Goal: Information Seeking & Learning: Check status

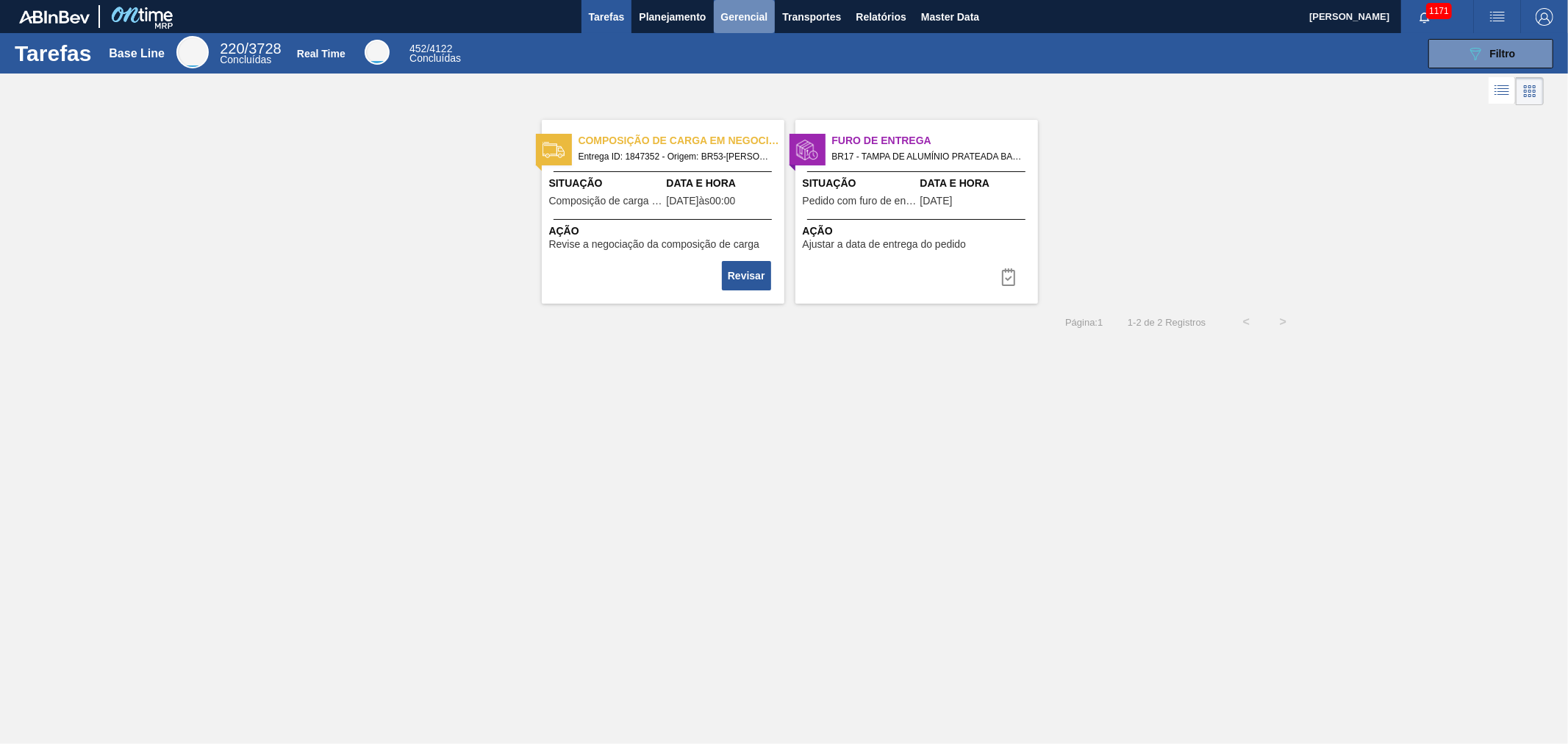
click at [745, 23] on span "Gerencial" at bounding box center [745, 17] width 47 height 17
click at [684, 26] on div at bounding box center [784, 372] width 1568 height 744
click at [671, 0] on body "Tarefas Planejamento Gerencial Transportes Relatórios Master Data [PERSON_NAME]…" at bounding box center [784, 0] width 1568 height 0
click at [665, 12] on span "Planejamento" at bounding box center [672, 17] width 67 height 17
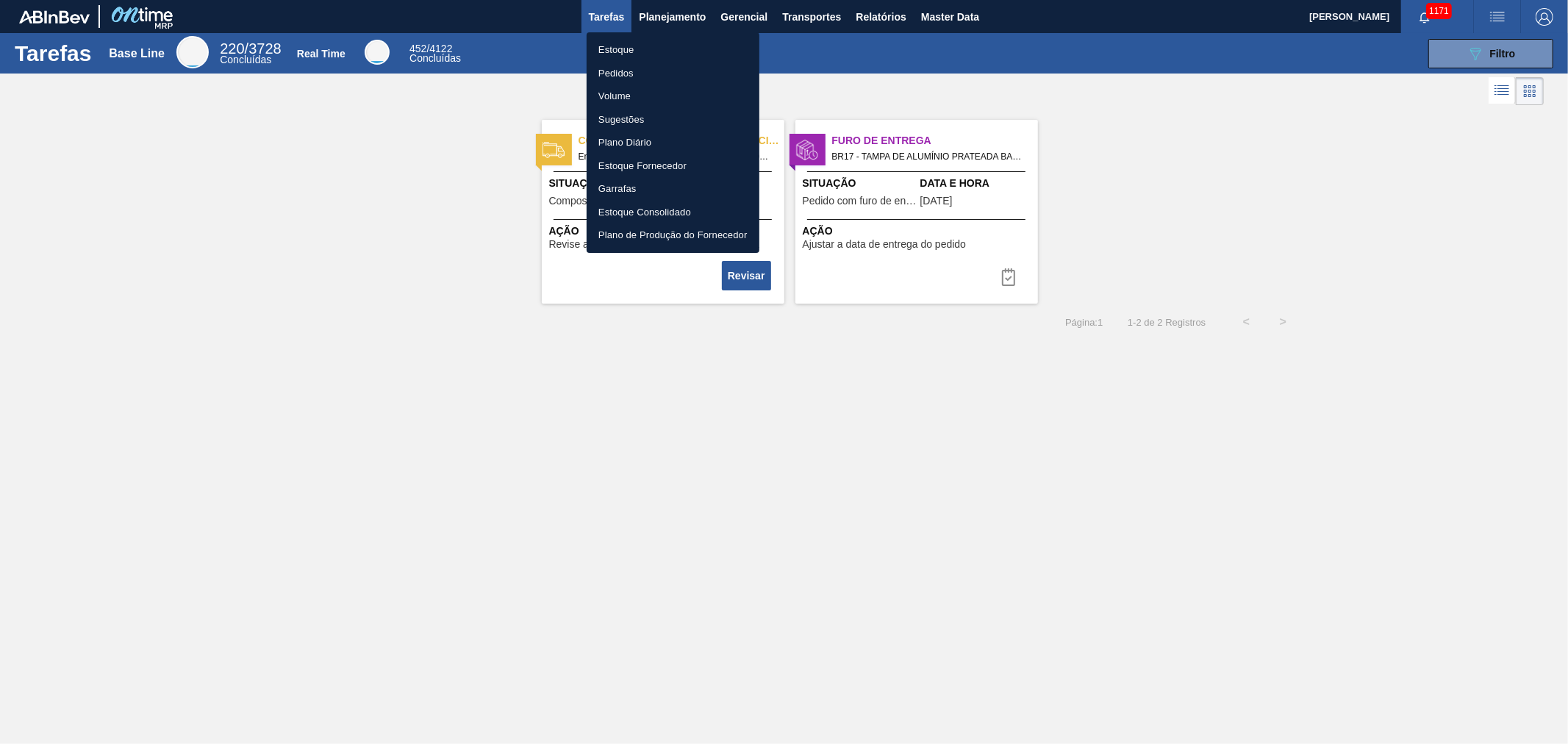
click at [886, 37] on div at bounding box center [784, 372] width 1568 height 744
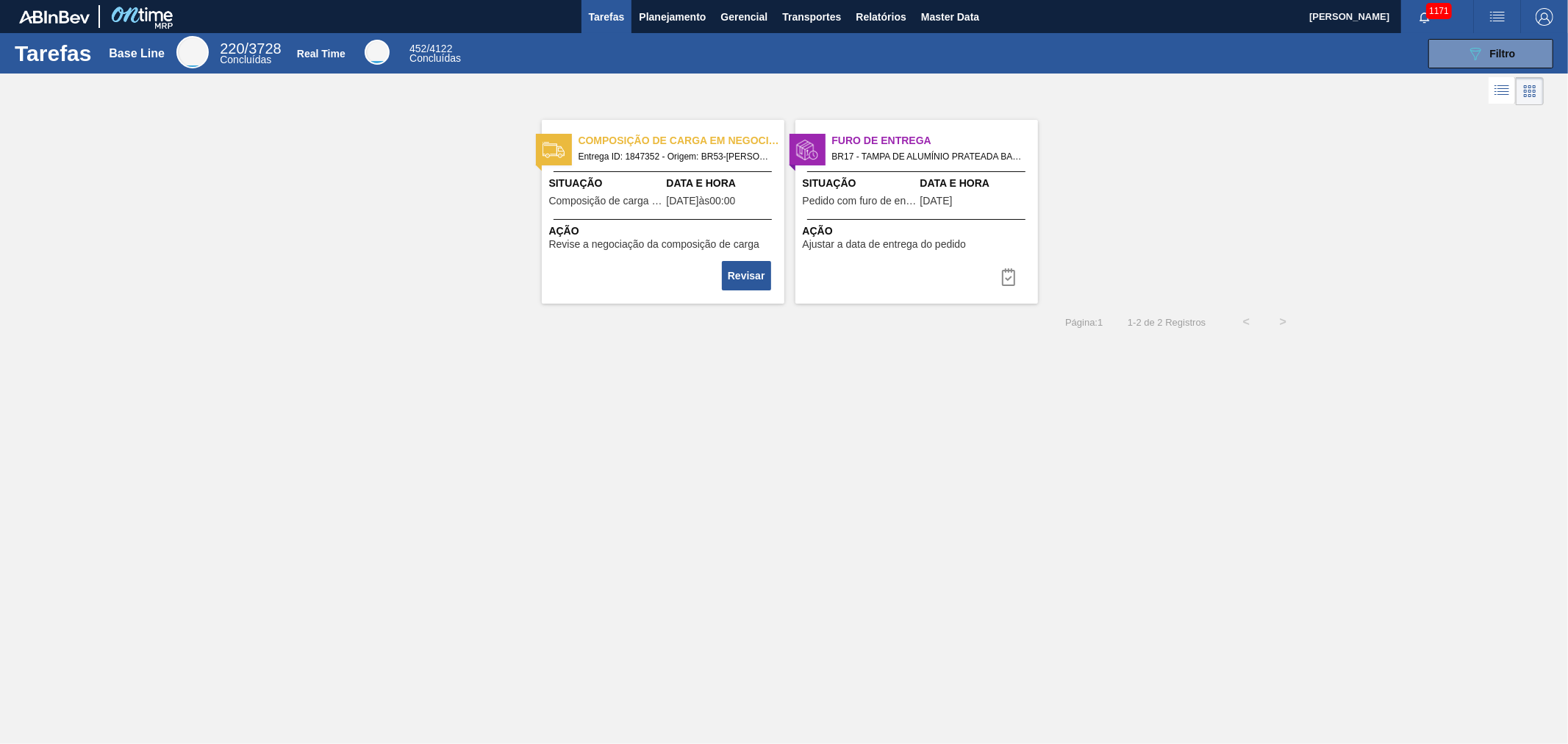
click at [881, 0] on body "Tarefas Planejamento Gerencial Transportes Relatórios Master Data [PERSON_NAME]…" at bounding box center [784, 0] width 1568 height 0
click at [885, 19] on span "Relatórios" at bounding box center [880, 17] width 50 height 17
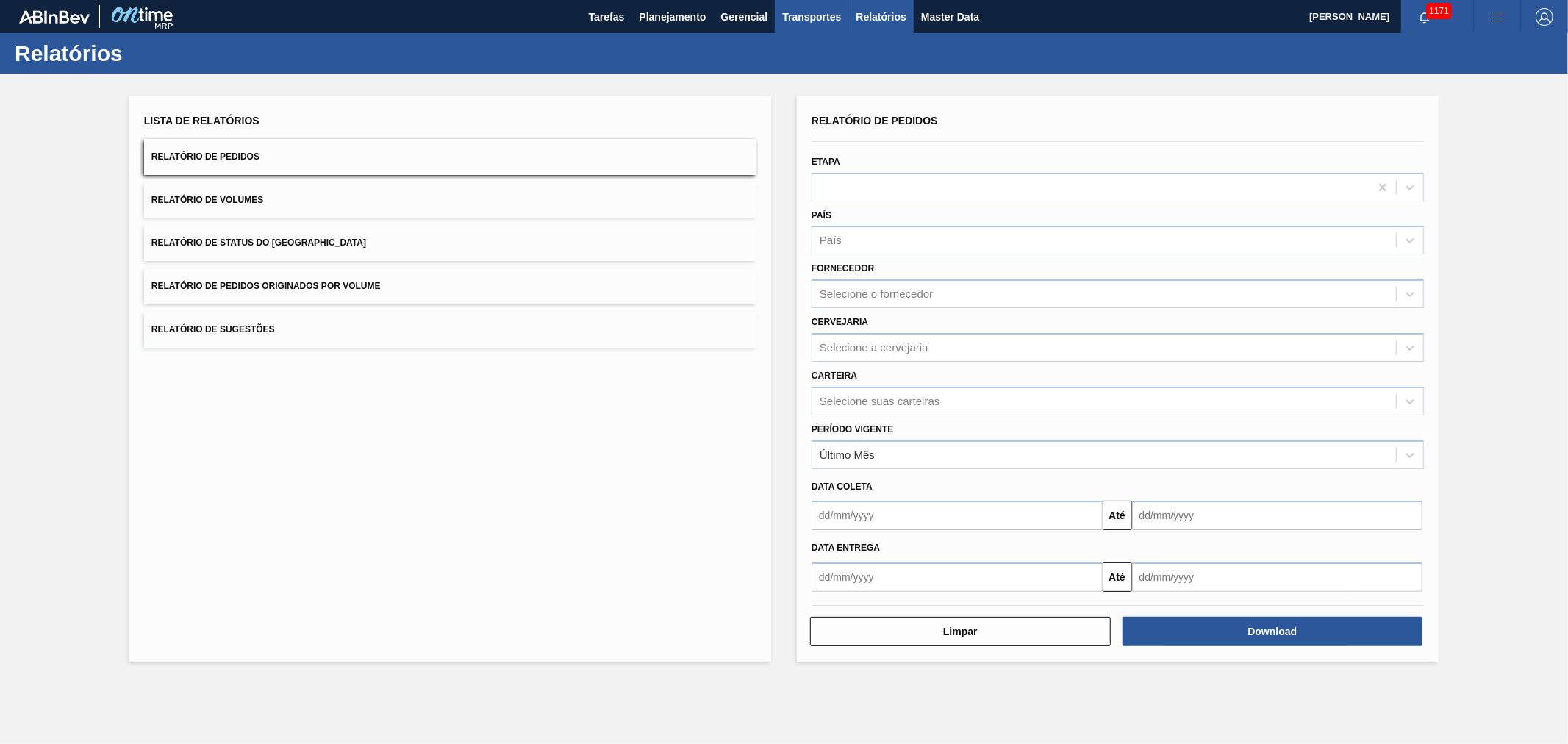
click at [824, 26] on button "Transportes" at bounding box center [812, 17] width 74 height 33
drag, startPoint x: 678, startPoint y: 67, endPoint x: 697, endPoint y: 41, distance: 32.2
click at [679, 63] on div at bounding box center [784, 372] width 1568 height 744
click at [730, 0] on body "Tarefas Planejamento Gerencial Transportes Relatórios Master Data [PERSON_NAME]…" at bounding box center [784, 0] width 1568 height 0
click at [741, 17] on span "Gerencial" at bounding box center [745, 17] width 47 height 17
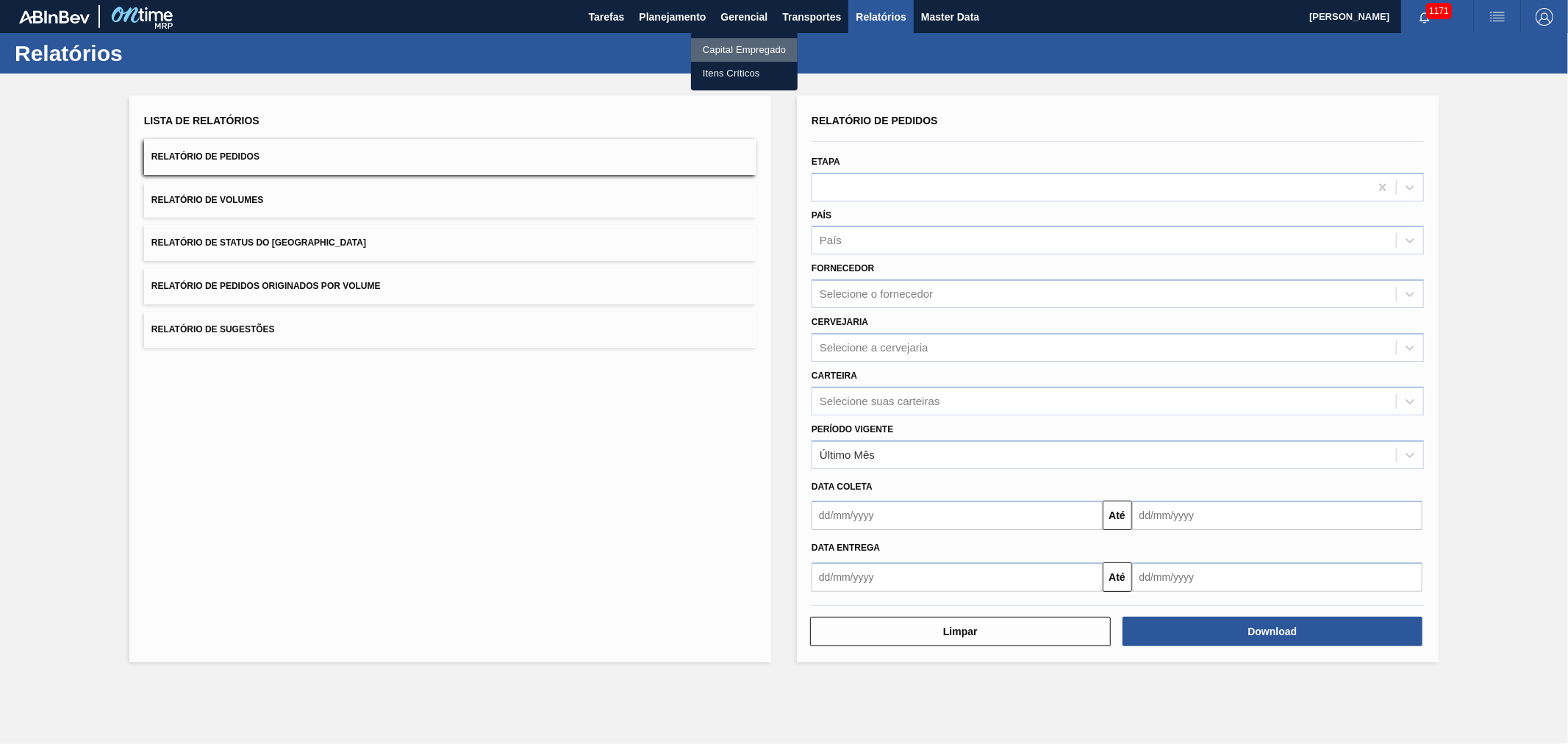
click at [708, 47] on li "Capital Empregado" at bounding box center [745, 50] width 107 height 23
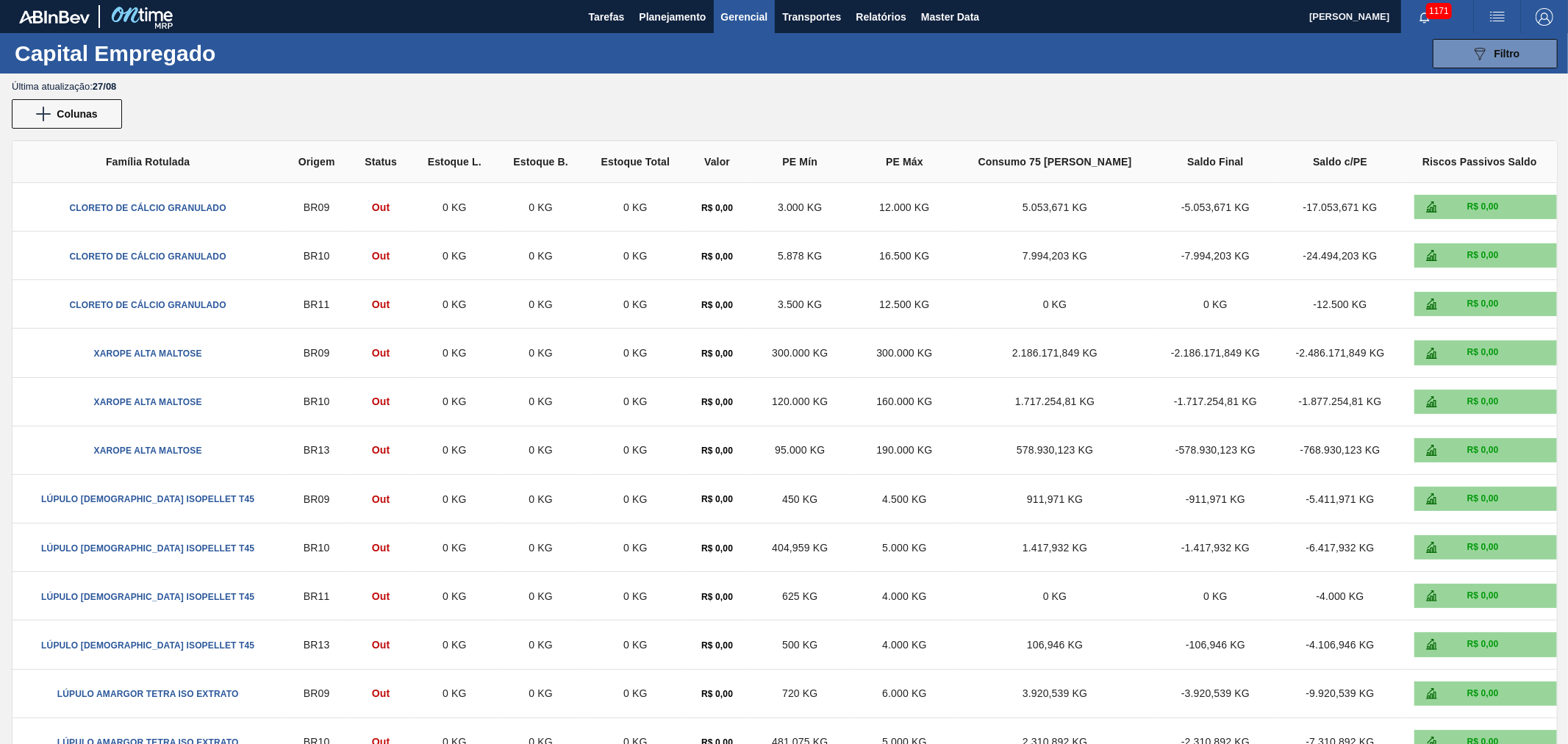
click at [728, 11] on span "Gerencial" at bounding box center [745, 17] width 47 height 17
click at [717, 77] on li "Itens Críticos" at bounding box center [744, 74] width 107 height 23
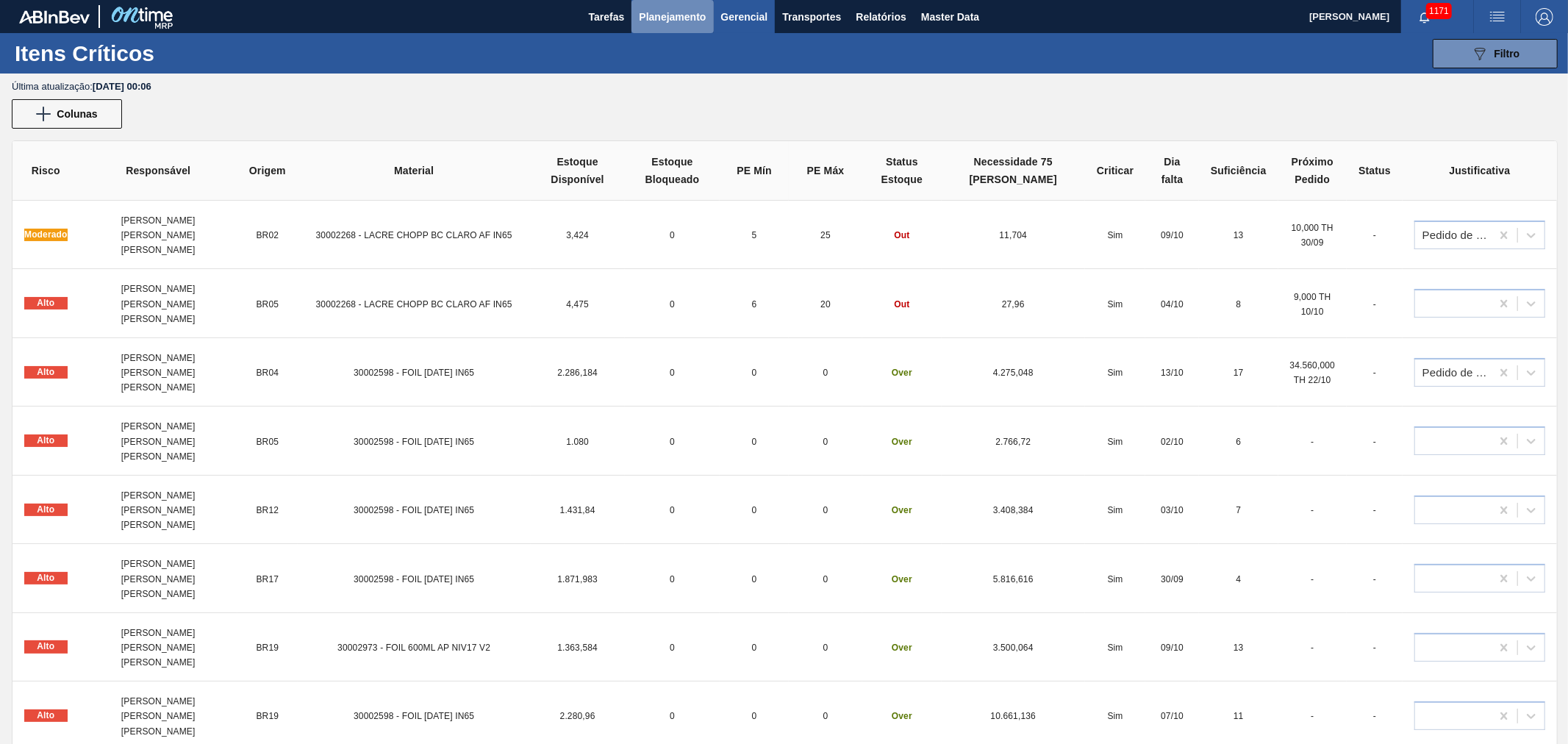
click at [675, 24] on span "Planejamento" at bounding box center [672, 17] width 67 height 17
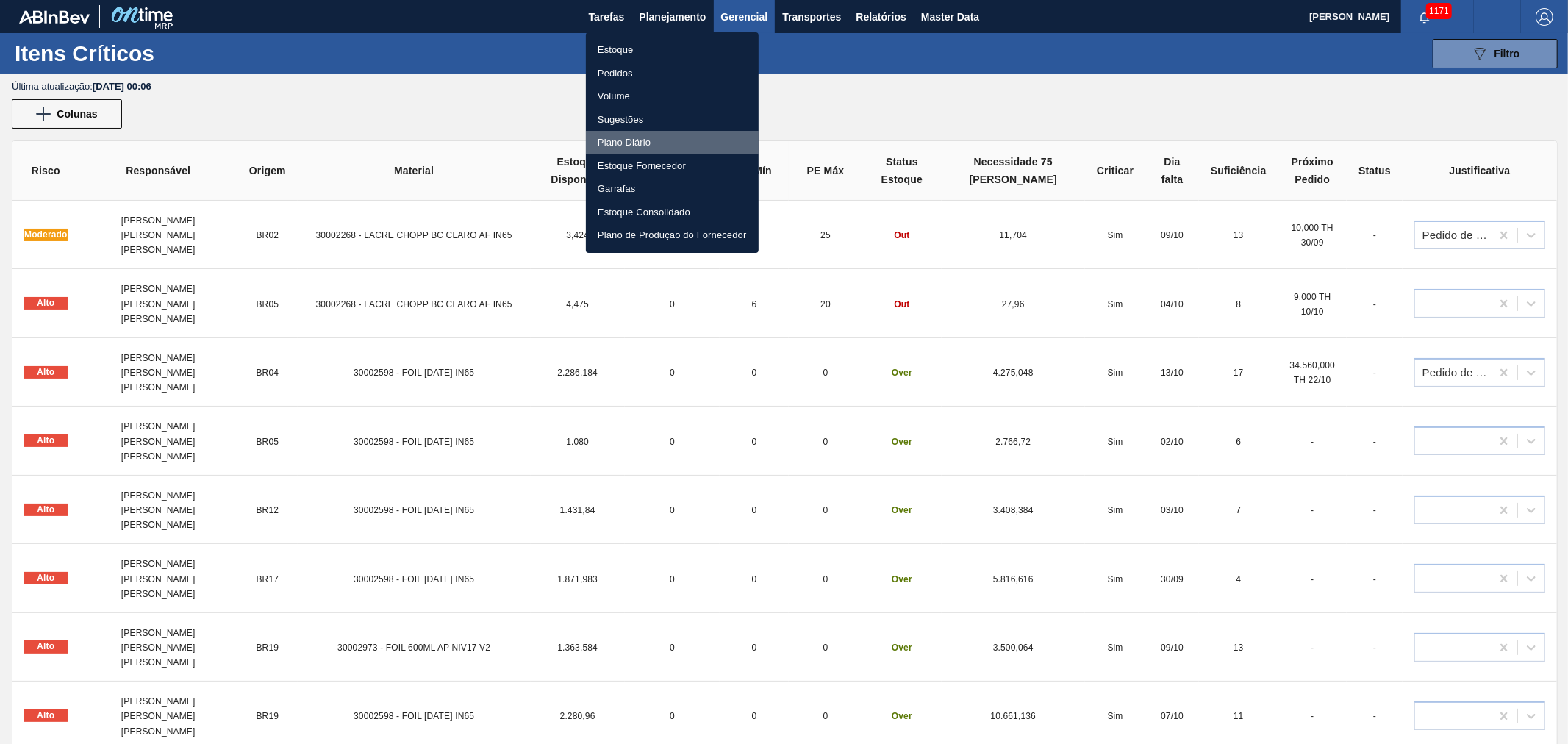
click at [622, 143] on li "Plano Diário" at bounding box center [673, 143] width 173 height 23
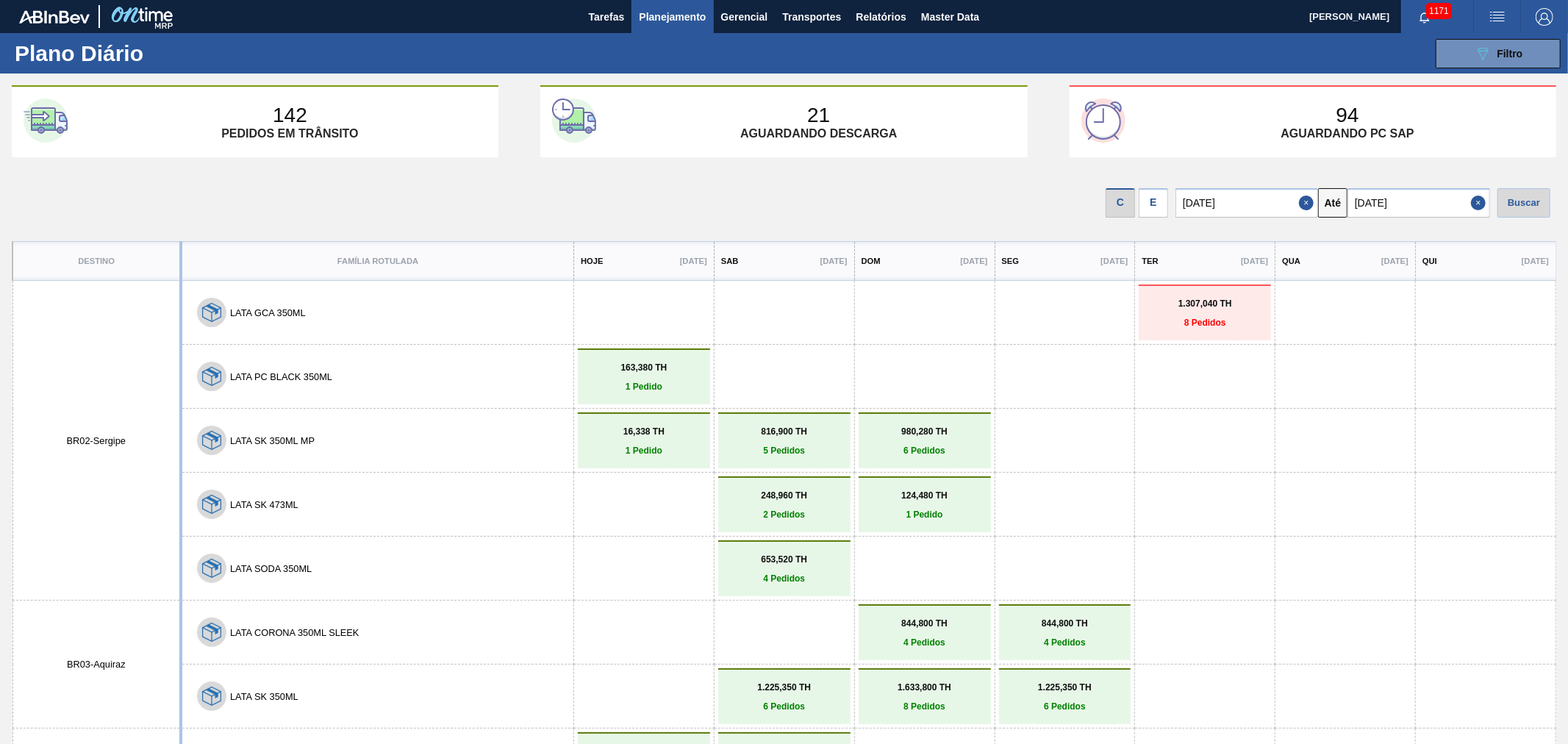
drag, startPoint x: 844, startPoint y: 164, endPoint x: 1082, endPoint y: 160, distance: 238.0
click at [937, 162] on div "142 Pedidos [PERSON_NAME] 21 Aguardando descarga 94 Aguardando PC SAP C E [DATE…" at bounding box center [784, 404] width 1568 height 638
click at [1458, 56] on button "089F7B8B-B2A5-4AFE-B5C0-19BA573D28AC Filtro" at bounding box center [1498, 53] width 125 height 29
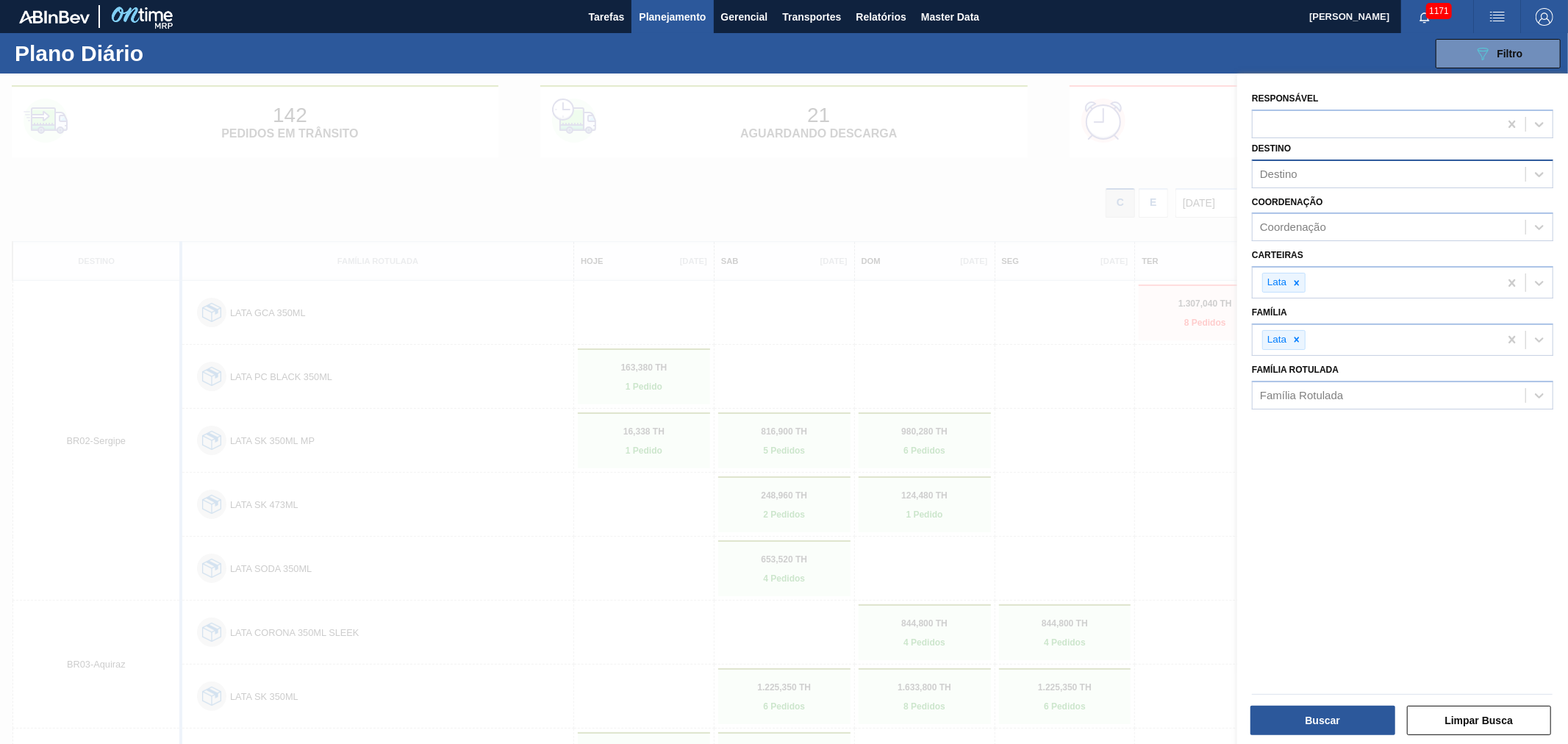
click at [1309, 168] on div "Destino" at bounding box center [1388, 174] width 273 height 21
type input "agud"
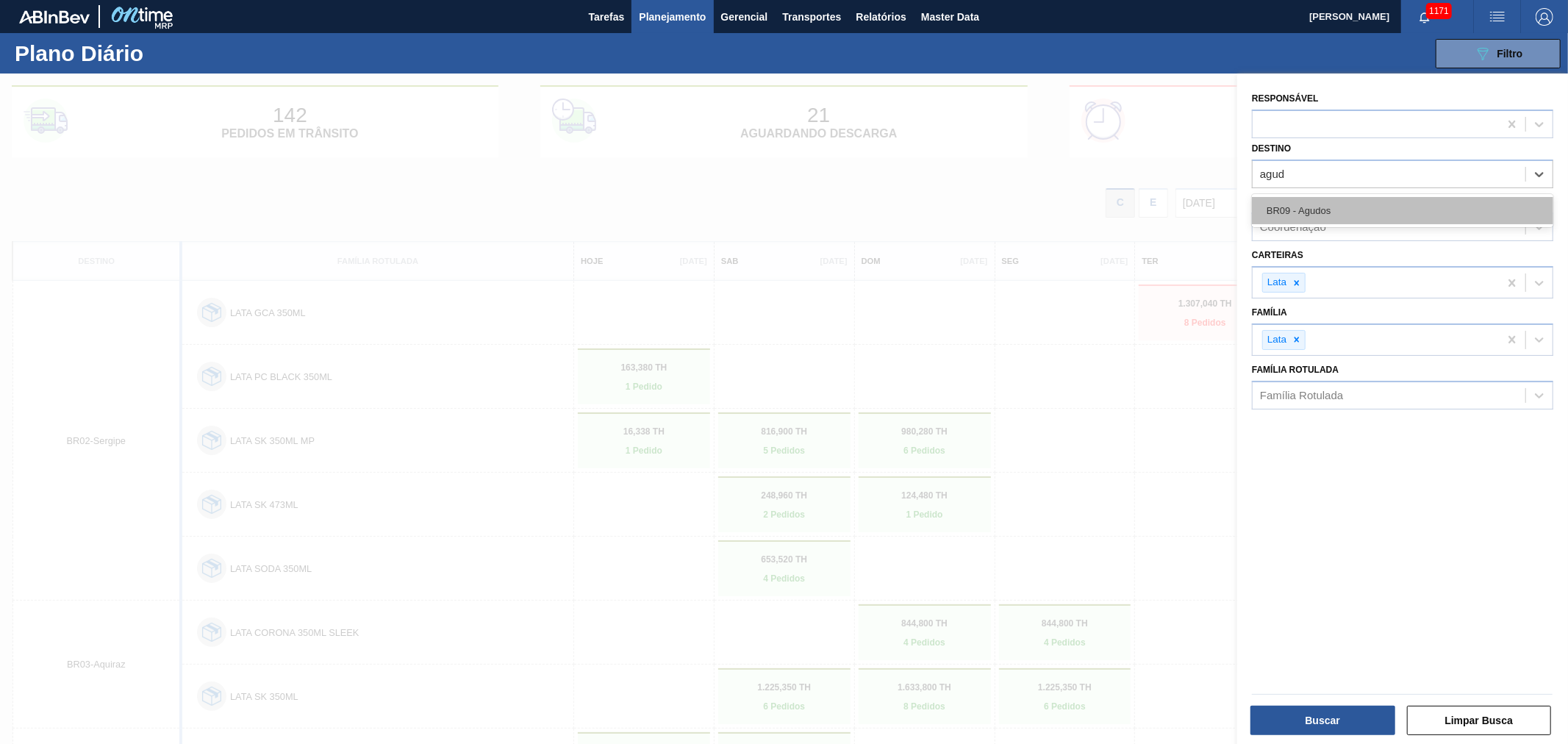
click at [1307, 201] on div "BR09 - Agudos" at bounding box center [1403, 211] width 301 height 27
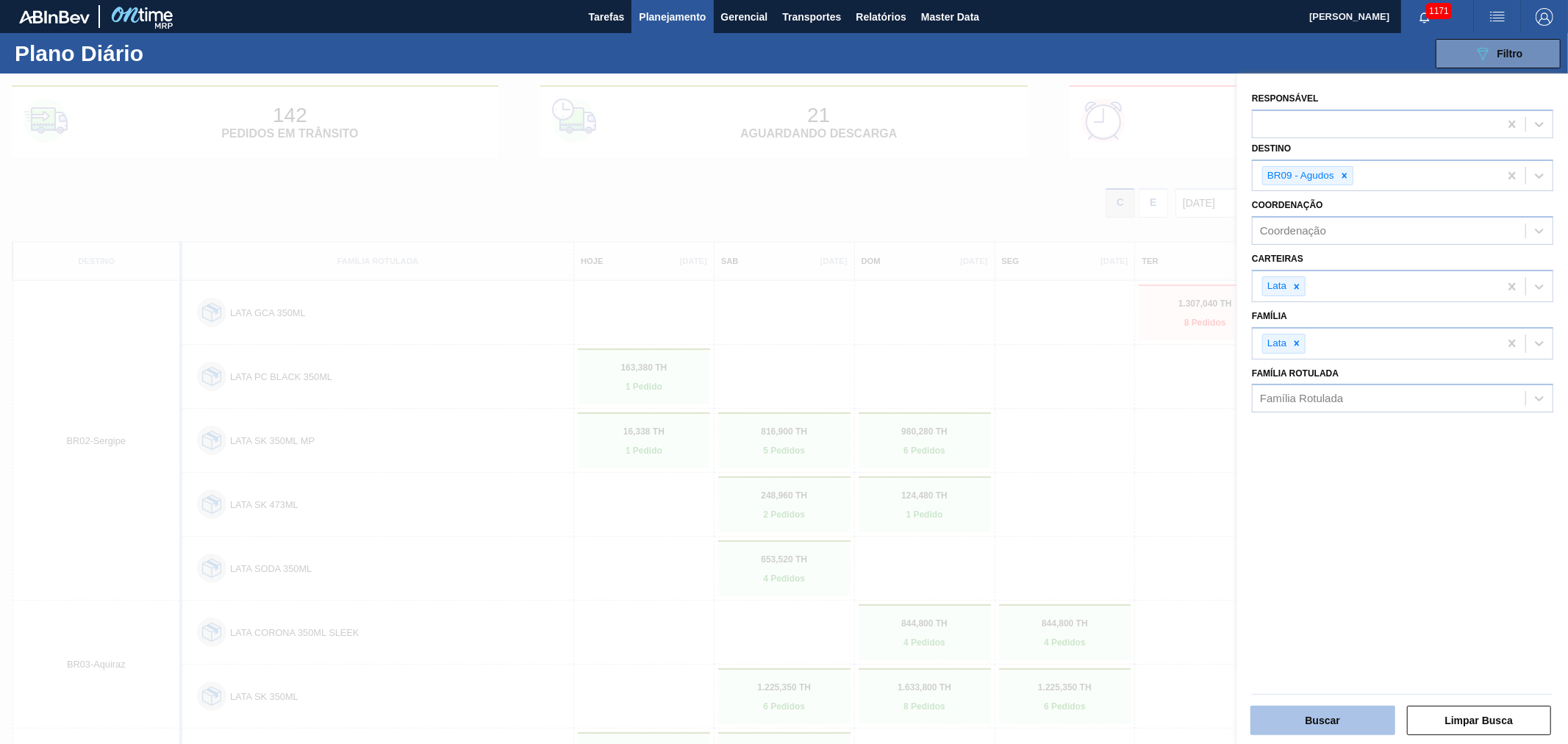
click at [1326, 723] on button "Buscar" at bounding box center [1322, 721] width 145 height 29
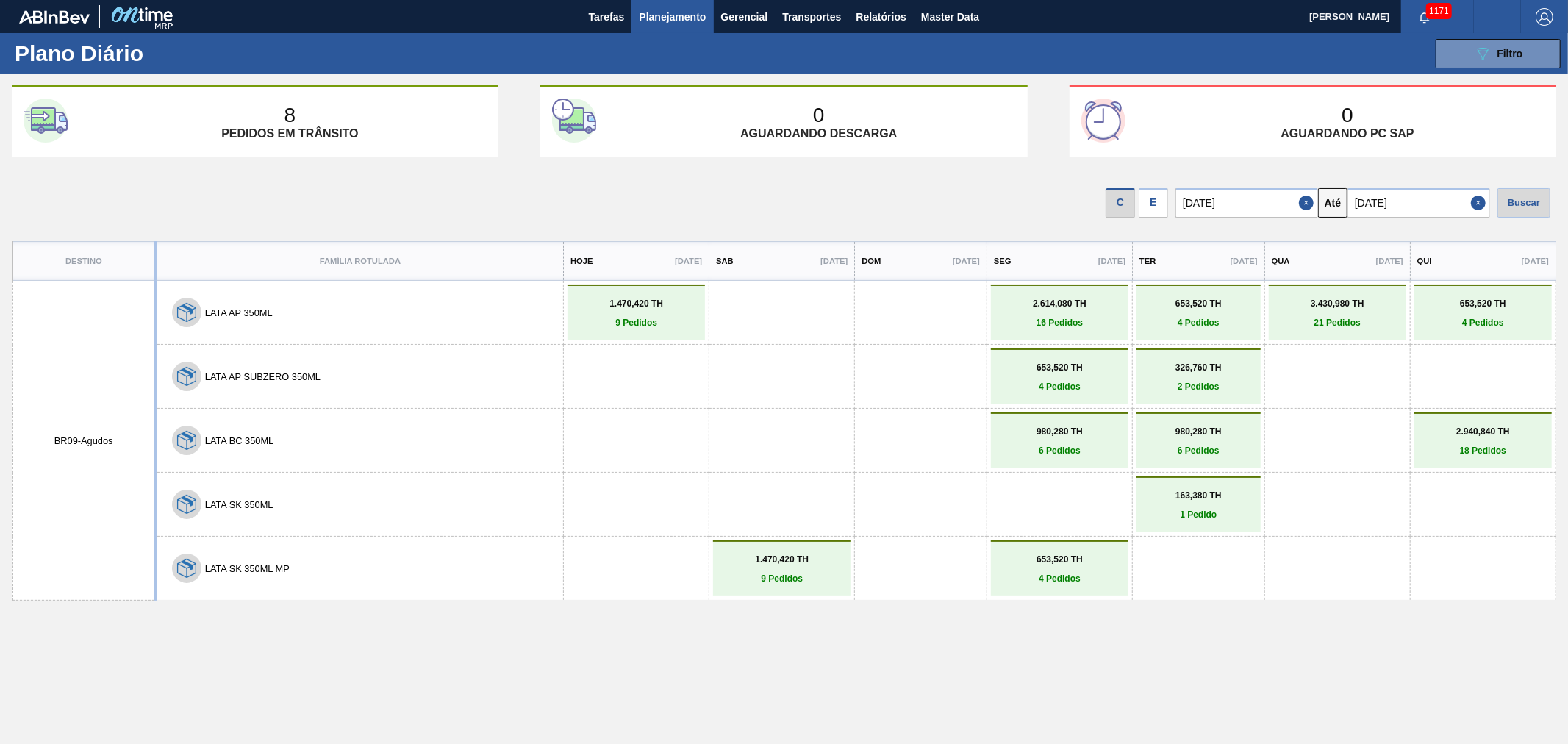
click at [1049, 446] on p "6 Pedidos" at bounding box center [1060, 451] width 130 height 11
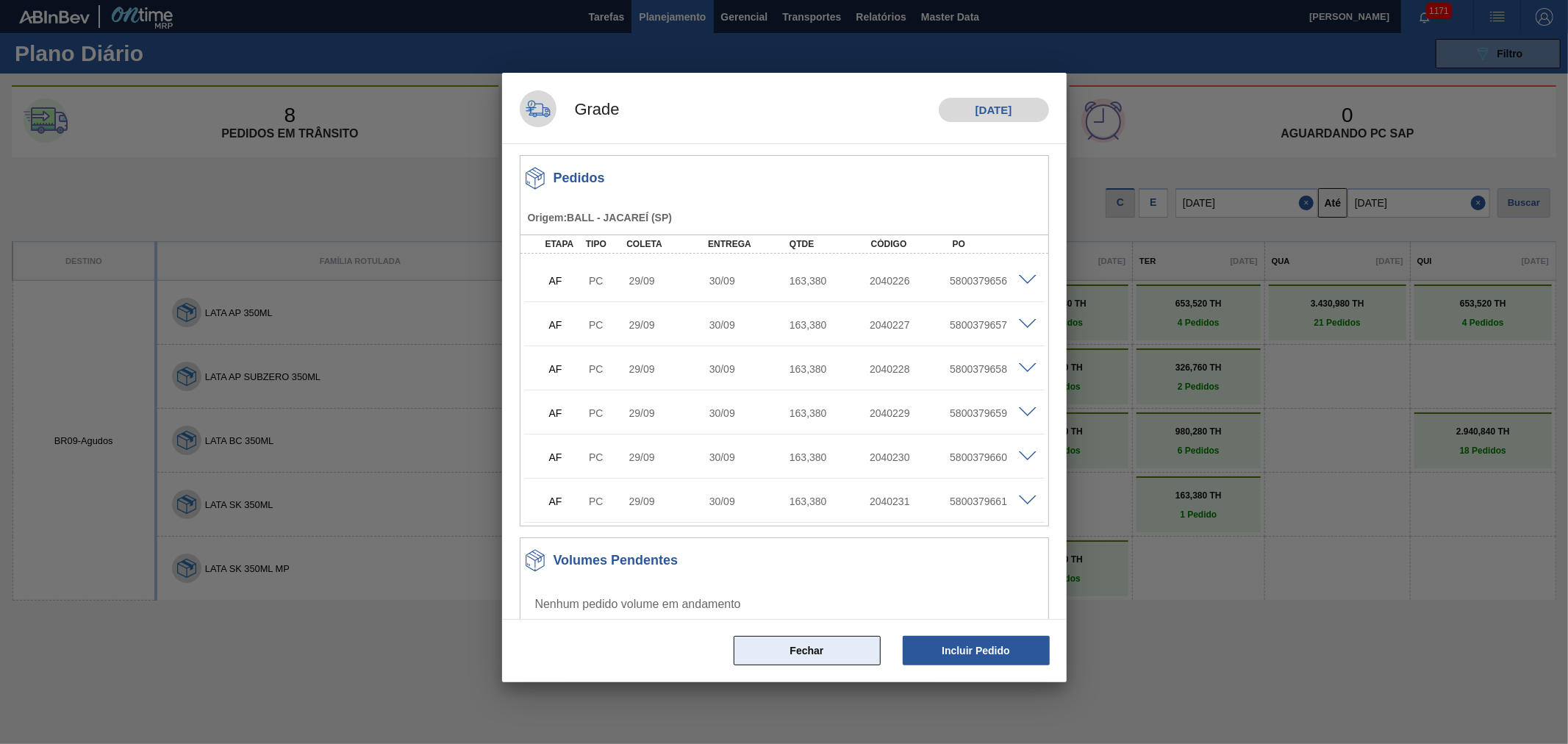
click at [835, 653] on button "Fechar" at bounding box center [807, 651] width 147 height 29
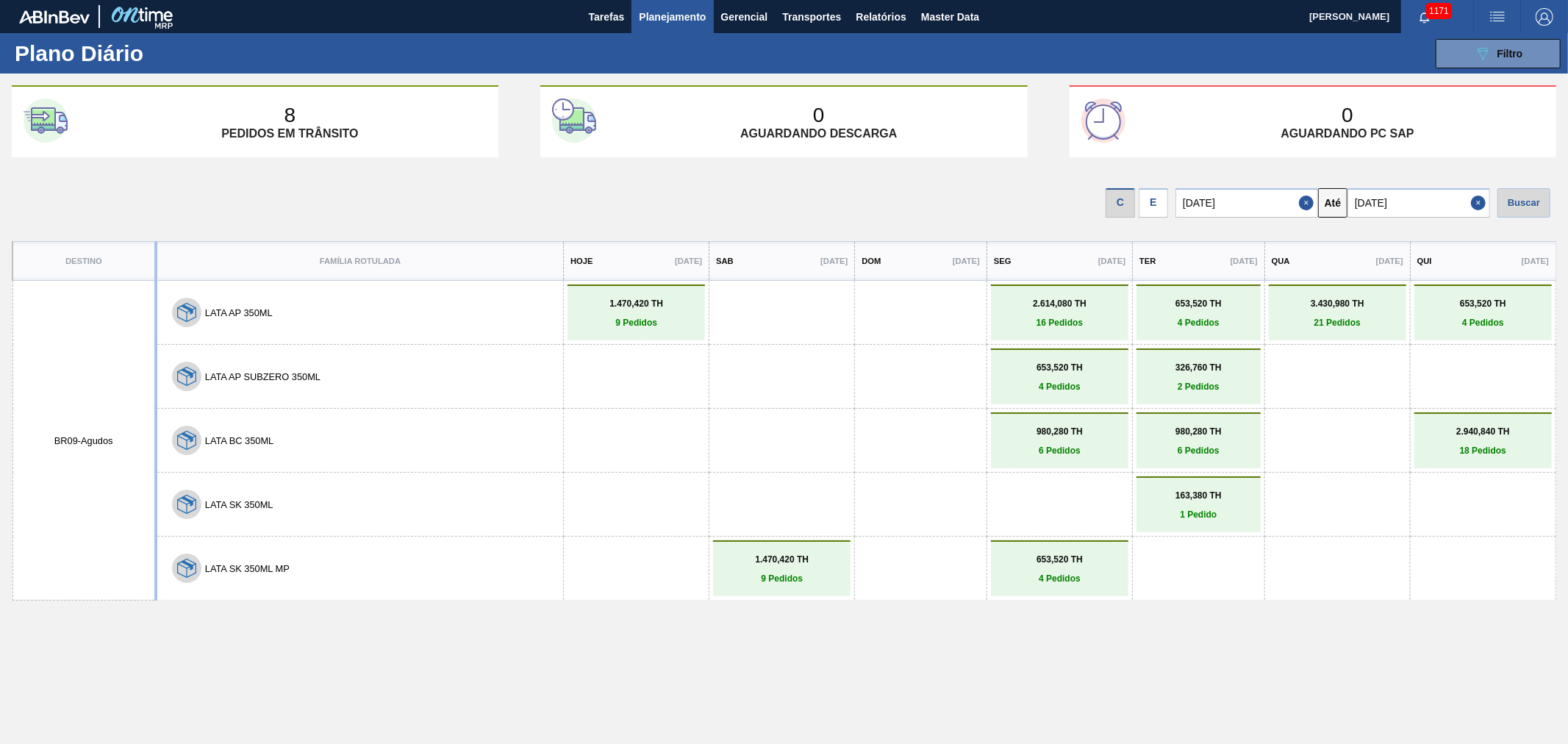
click at [1042, 437] on link "980,280 TH 6 Pedidos" at bounding box center [1060, 441] width 130 height 29
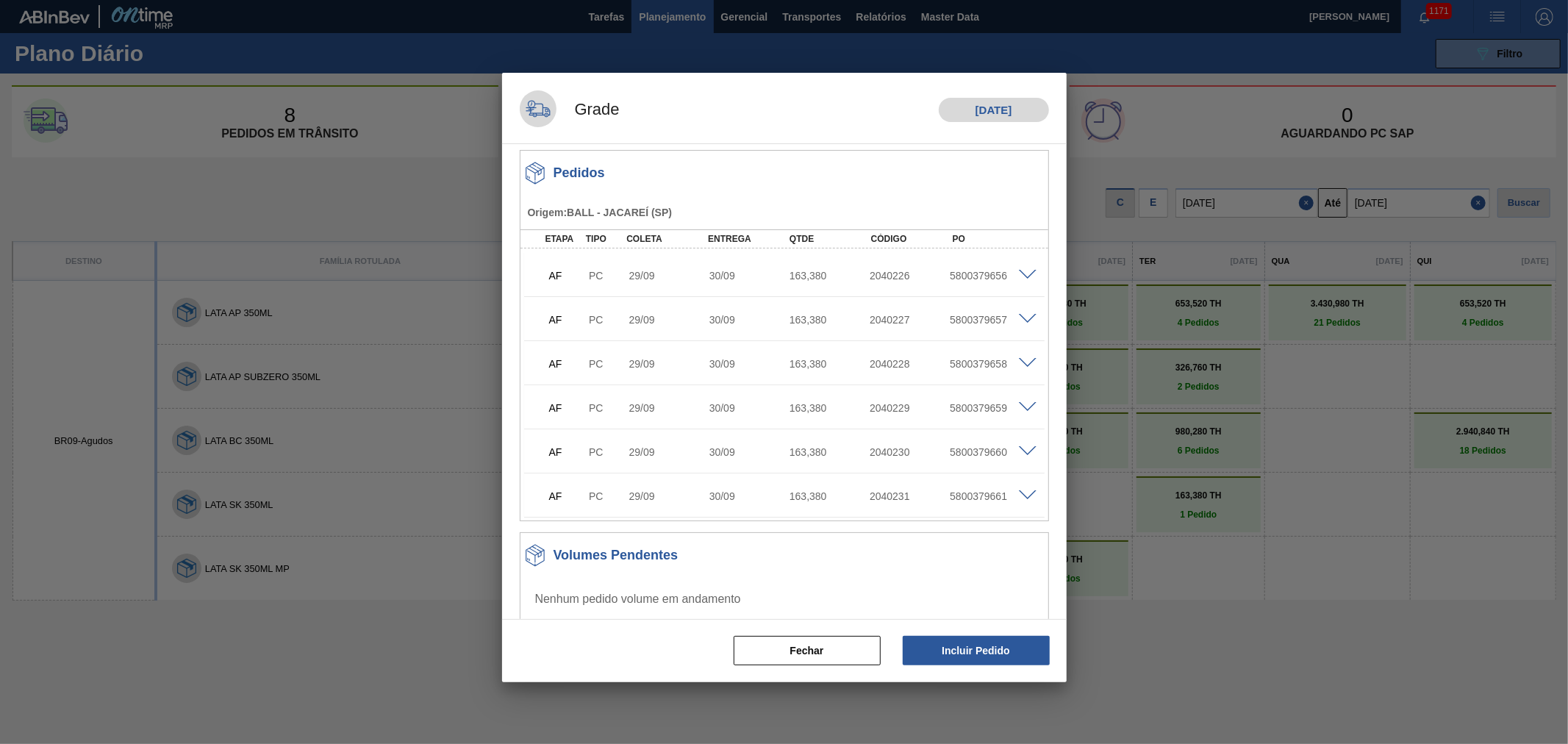
scroll to position [6, 0]
click at [832, 646] on button "Fechar" at bounding box center [807, 651] width 147 height 29
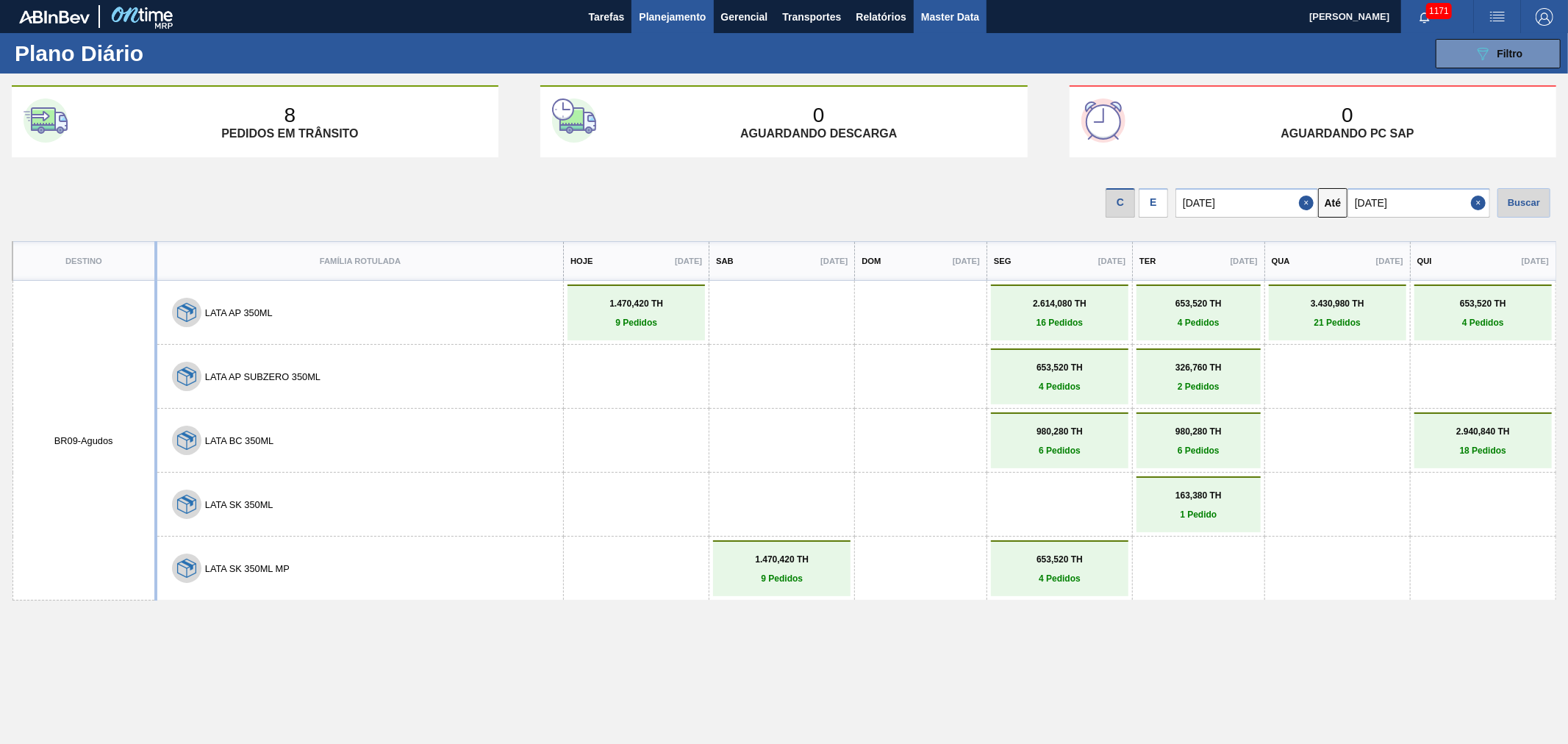
click at [930, 19] on span "Master Data" at bounding box center [951, 17] width 58 height 17
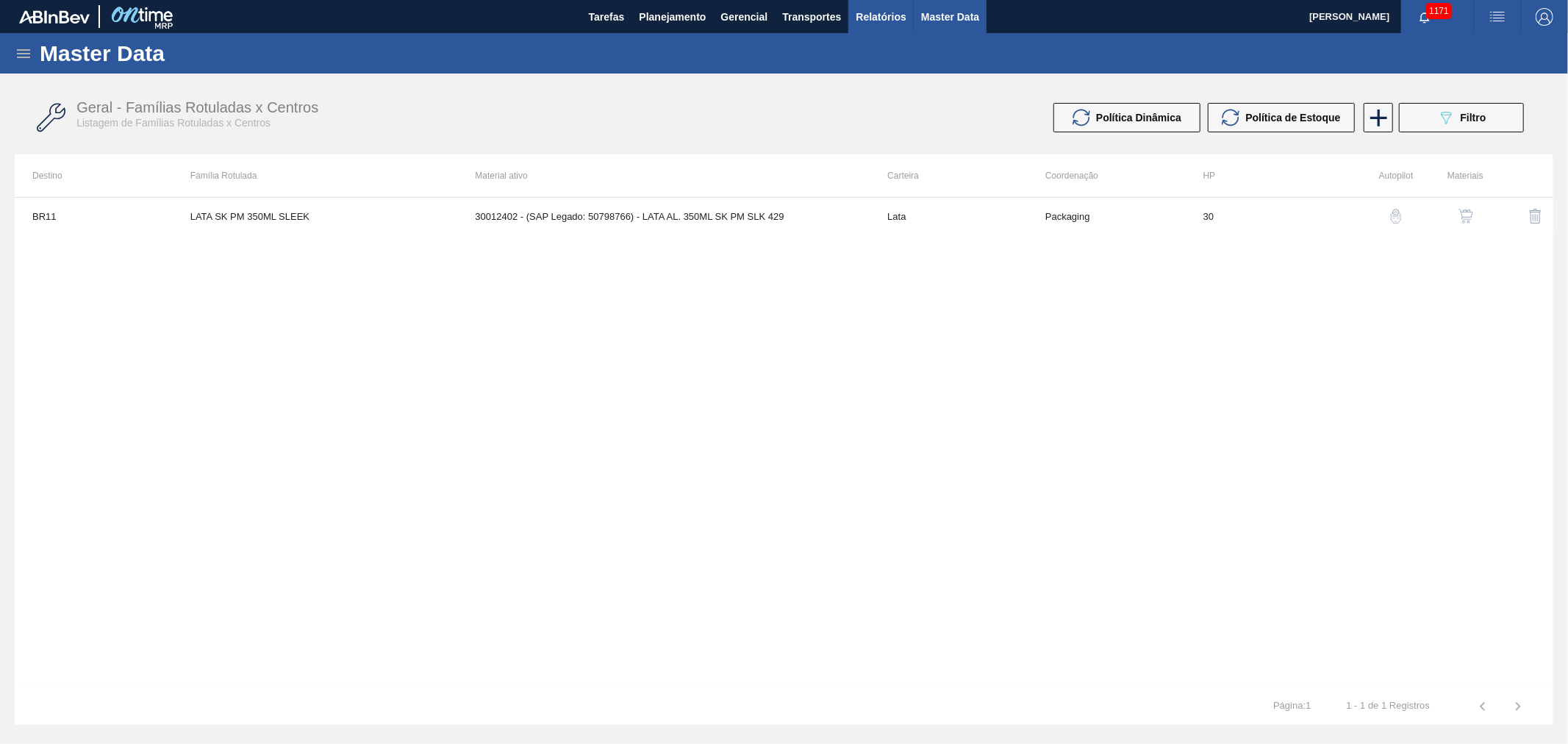
click at [892, 24] on span "Relatórios" at bounding box center [880, 17] width 50 height 17
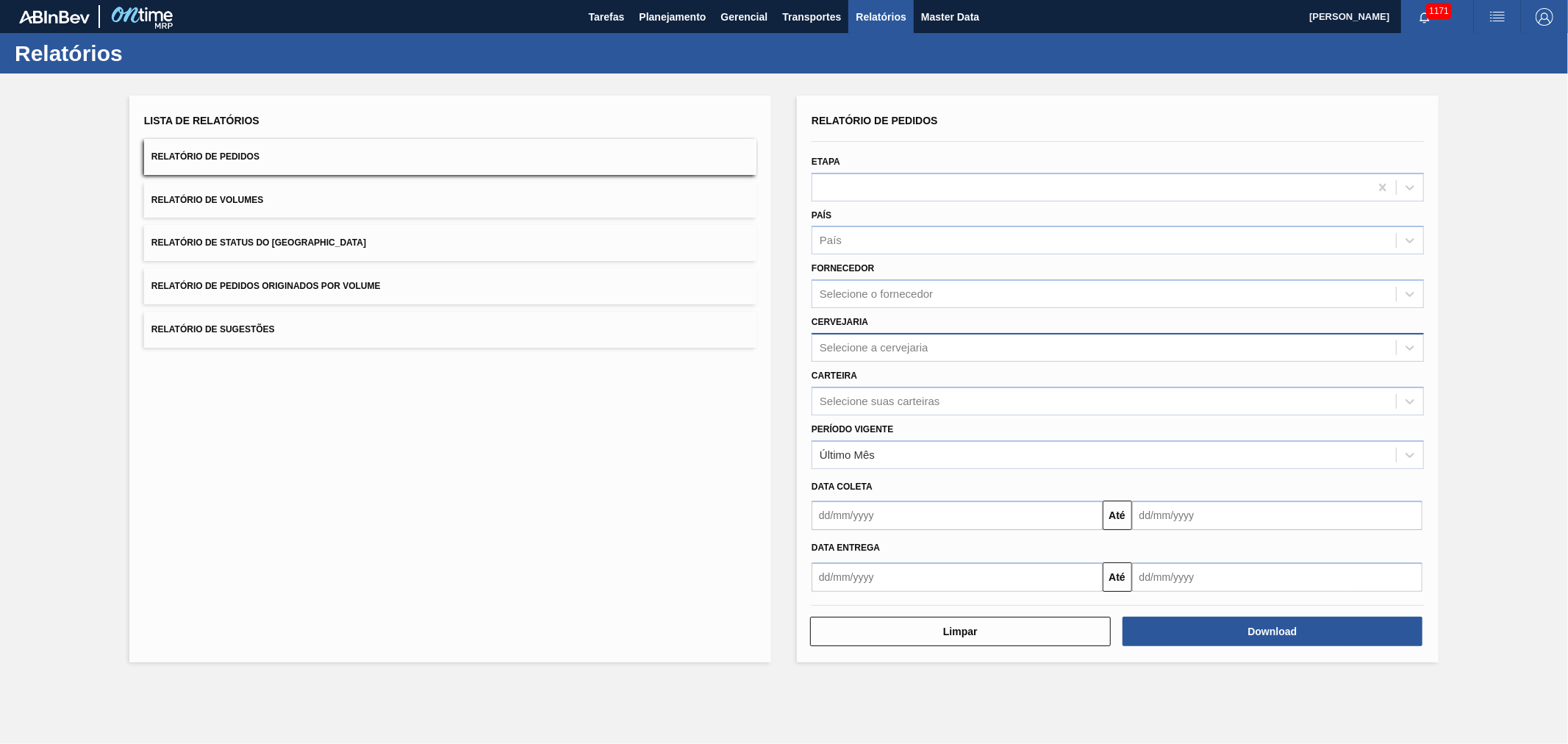
click at [887, 342] on div "Selecione a cervejaria" at bounding box center [874, 347] width 109 height 13
type input "agudo"
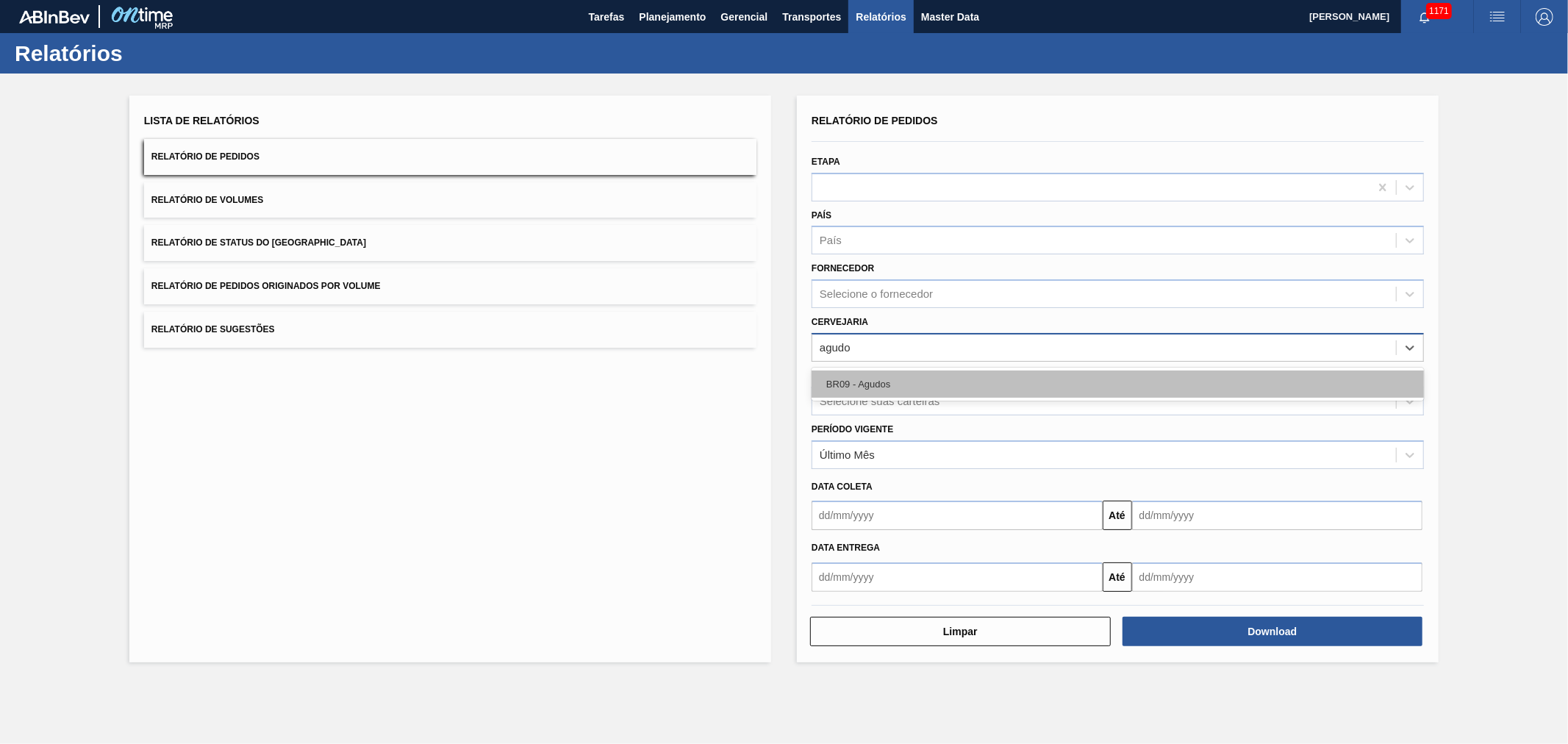
click at [880, 391] on div "BR09 - Agudos" at bounding box center [1118, 385] width 613 height 27
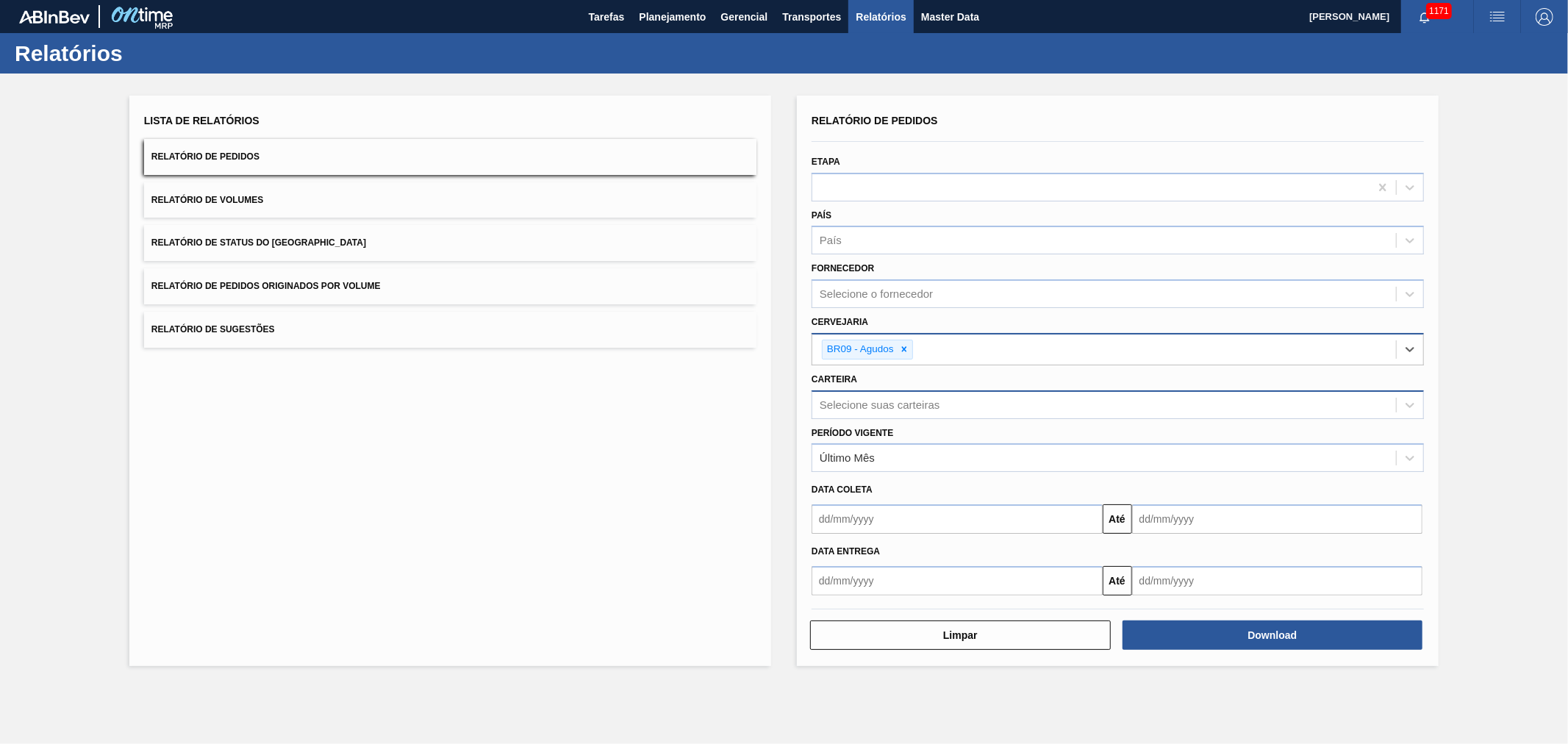
click at [883, 398] on div "Selecione suas carteiras" at bounding box center [879, 404] width 119 height 13
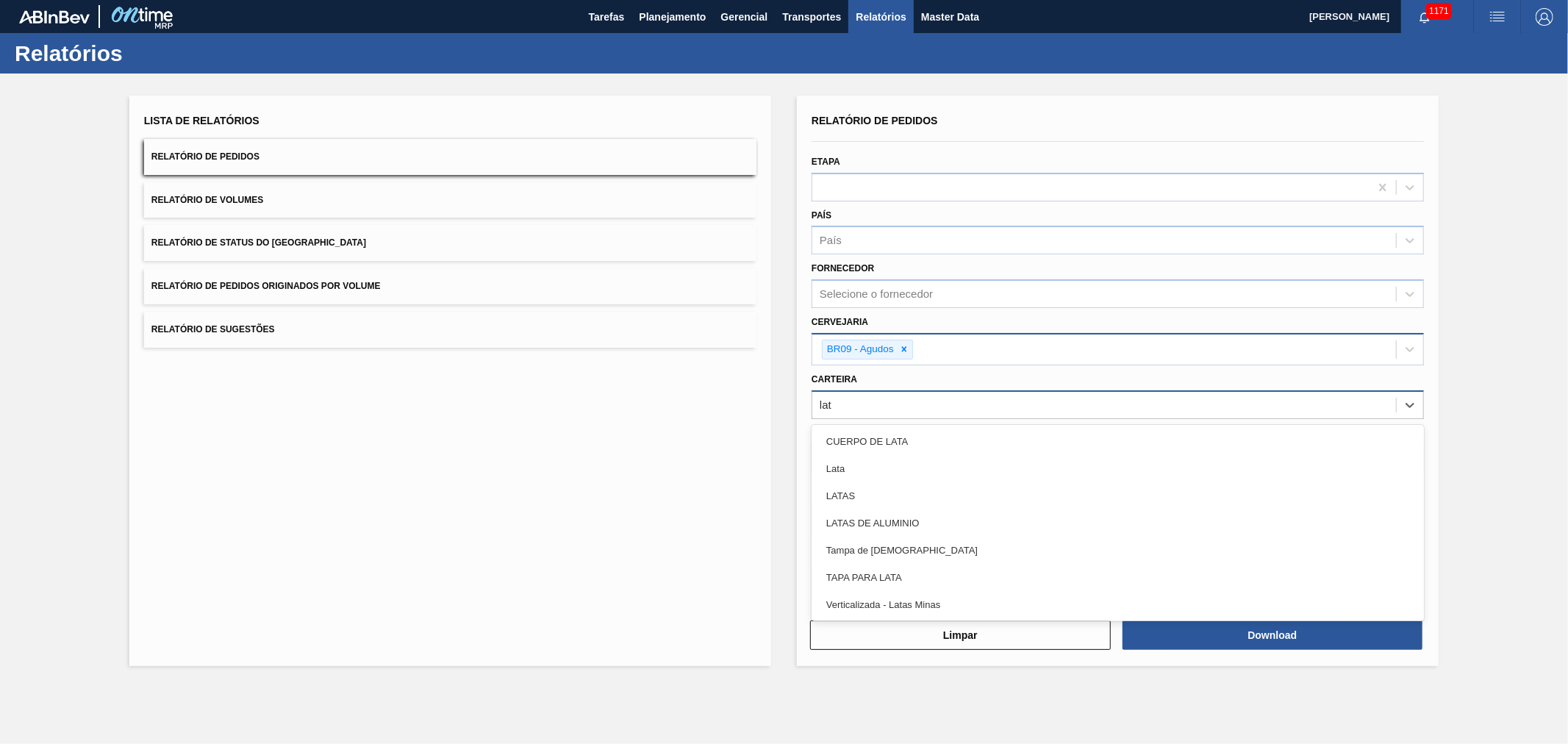
type input "lata"
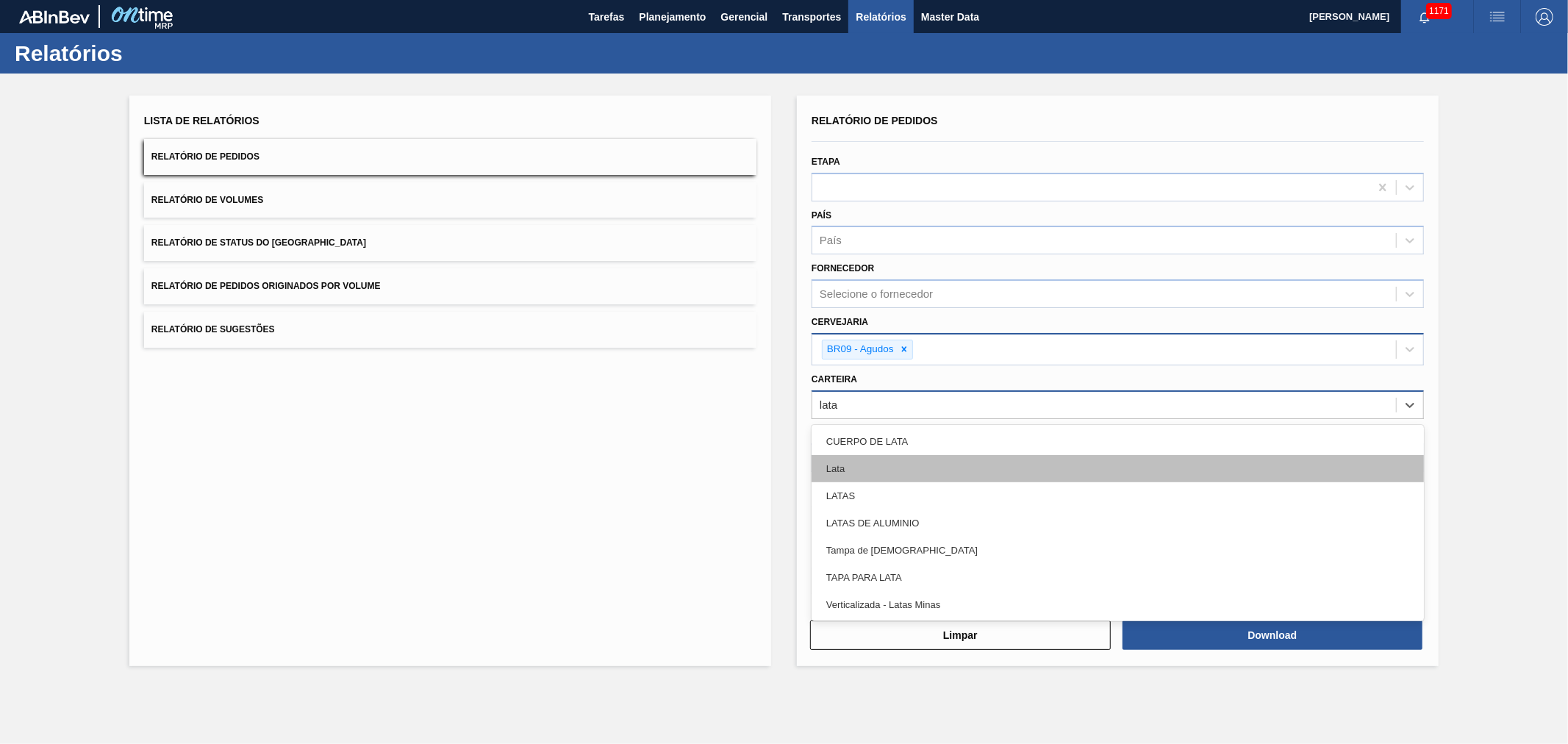
click at [880, 456] on div "Lata" at bounding box center [1118, 469] width 613 height 27
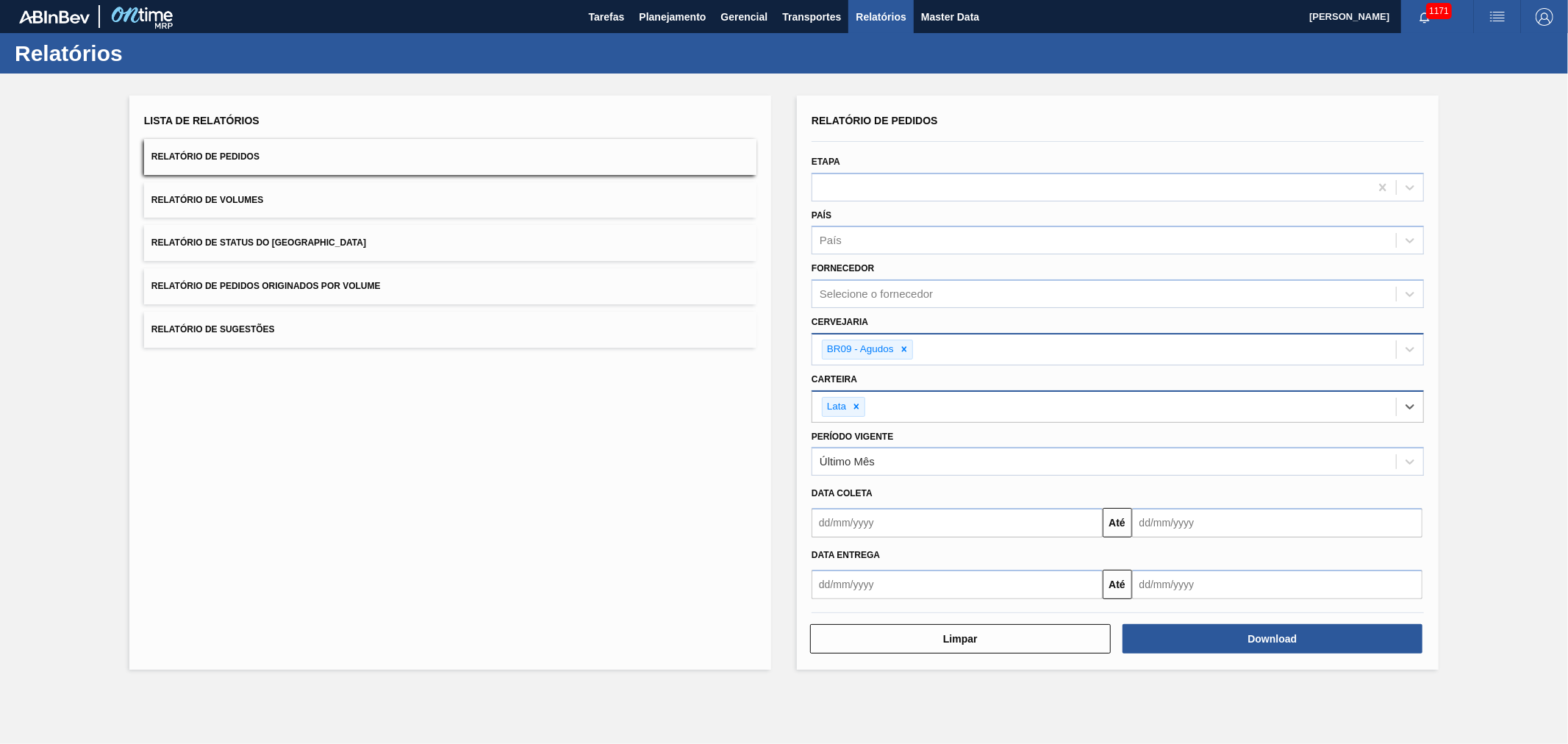
drag, startPoint x: 917, startPoint y: 524, endPoint x: 924, endPoint y: 525, distance: 7.1
click at [917, 524] on input "text" at bounding box center [957, 523] width 291 height 29
click at [954, 673] on div "26" at bounding box center [948, 677] width 19 height 19
type input "[DATE]"
click at [1195, 511] on input "text" at bounding box center [1278, 523] width 291 height 29
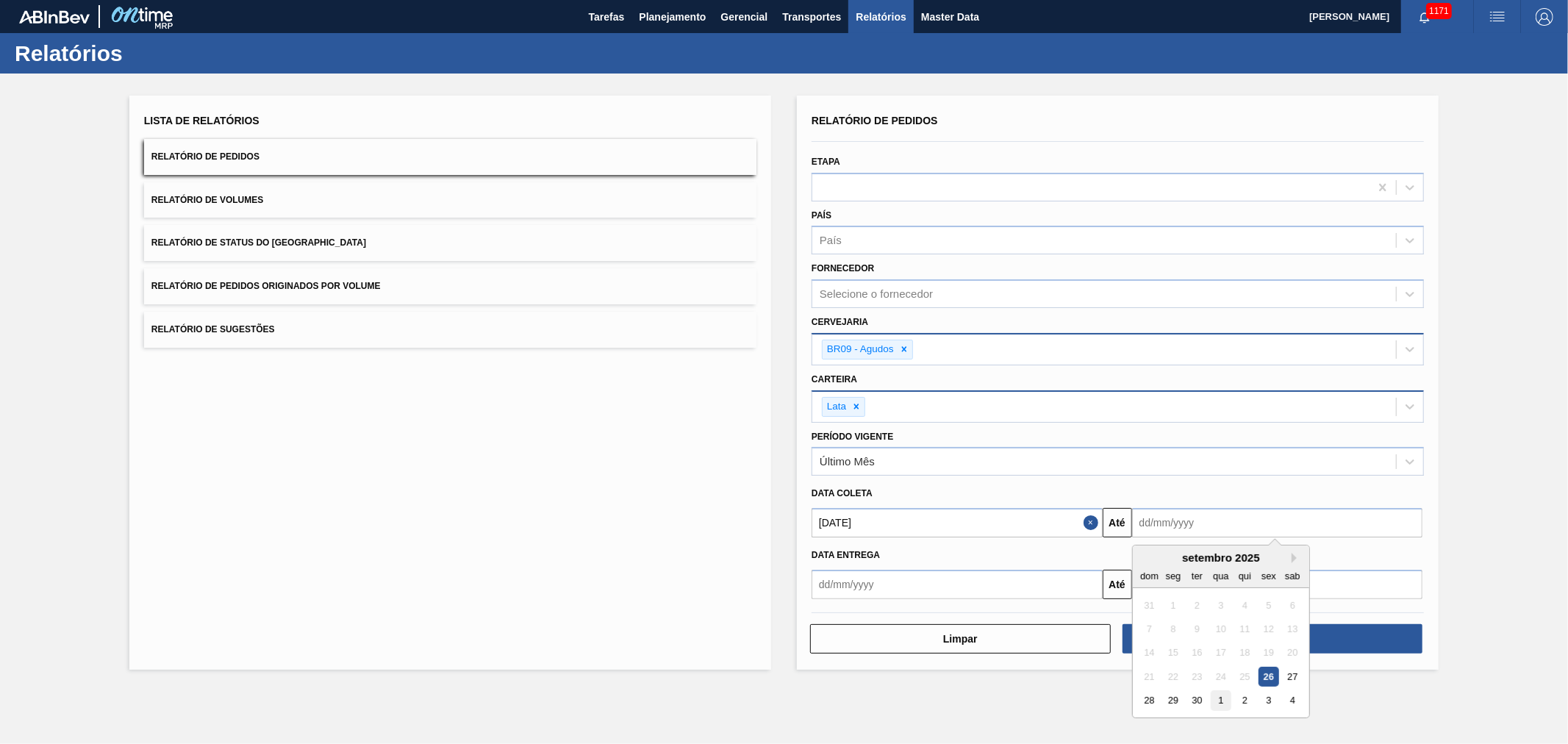
click at [1223, 698] on div "1" at bounding box center [1220, 701] width 19 height 19
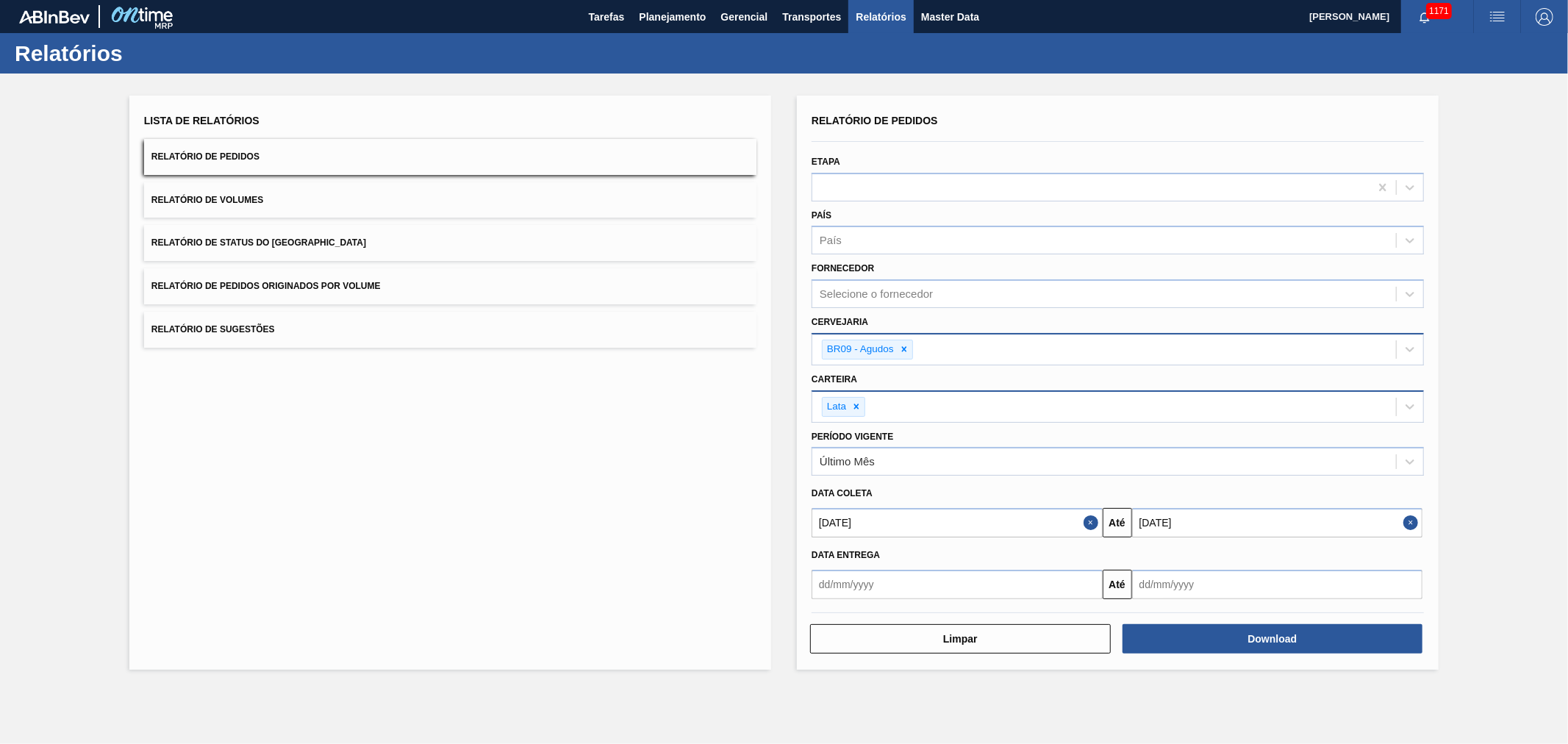
type input "[DATE]"
click at [1406, 517] on button "Close" at bounding box center [1414, 523] width 19 height 29
click at [1262, 524] on input "text" at bounding box center [1278, 523] width 291 height 29
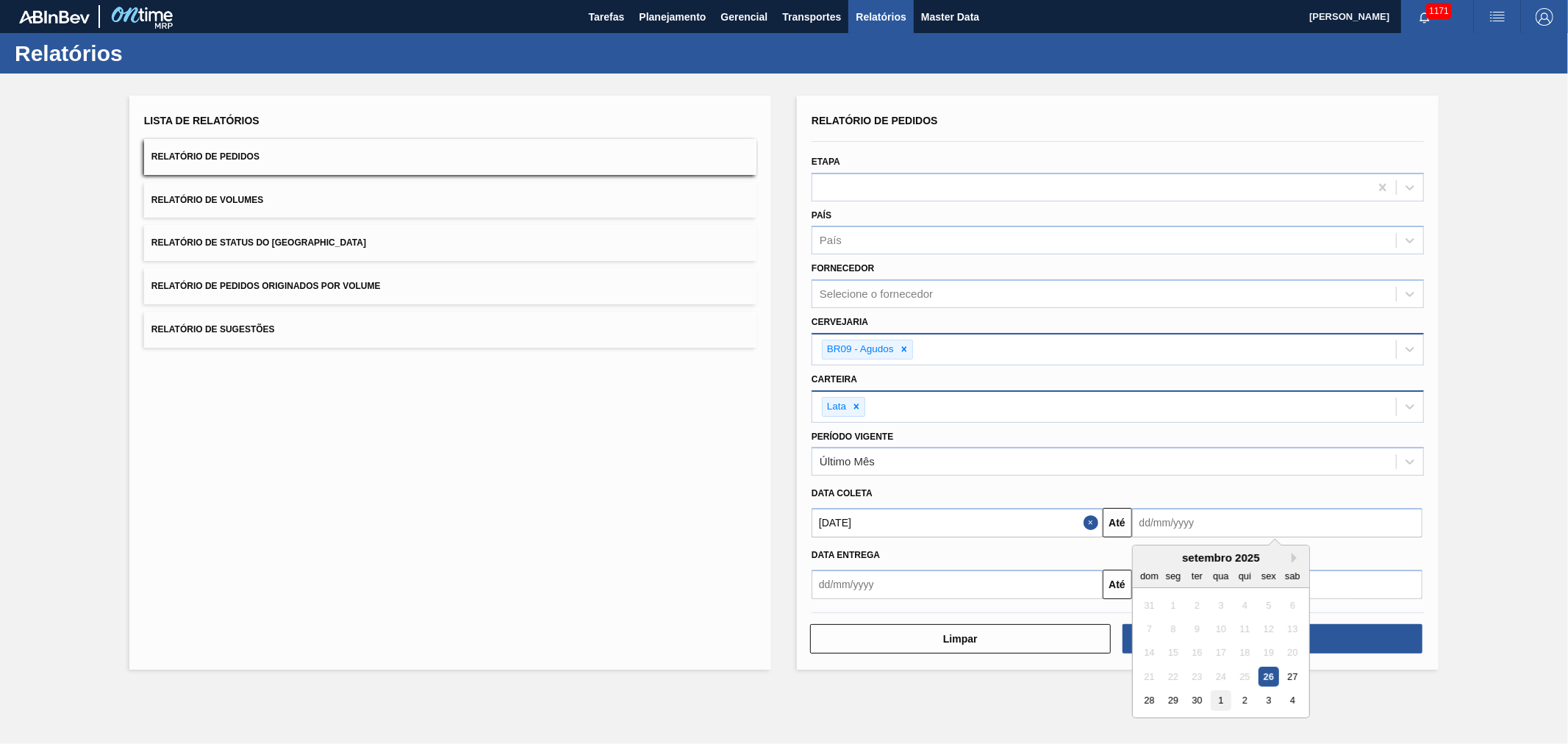
click at [1221, 702] on div "1" at bounding box center [1220, 701] width 19 height 19
type input "[DATE]"
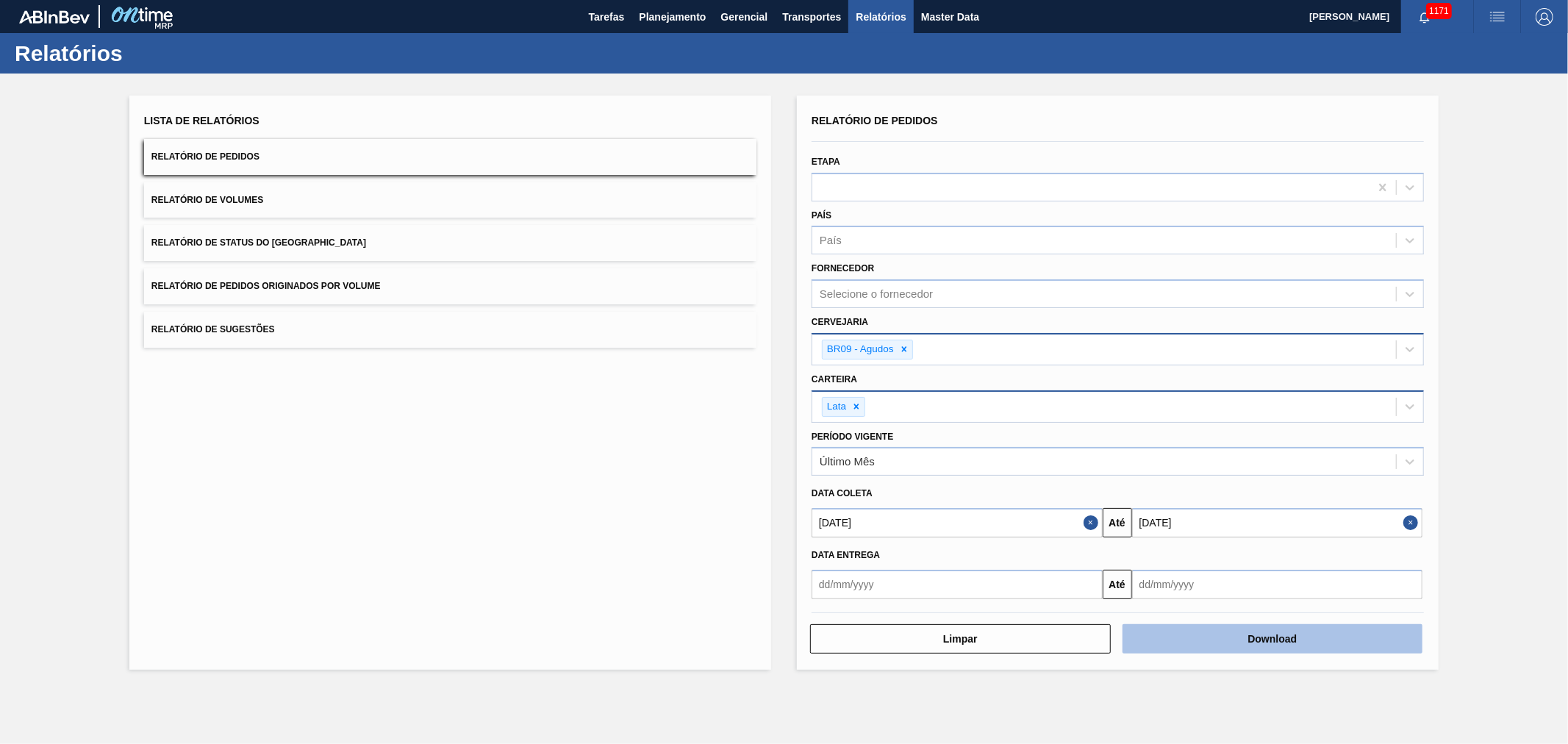
click at [1317, 640] on button "Download" at bounding box center [1273, 639] width 301 height 29
click at [1092, 520] on button "Close" at bounding box center [1093, 523] width 19 height 29
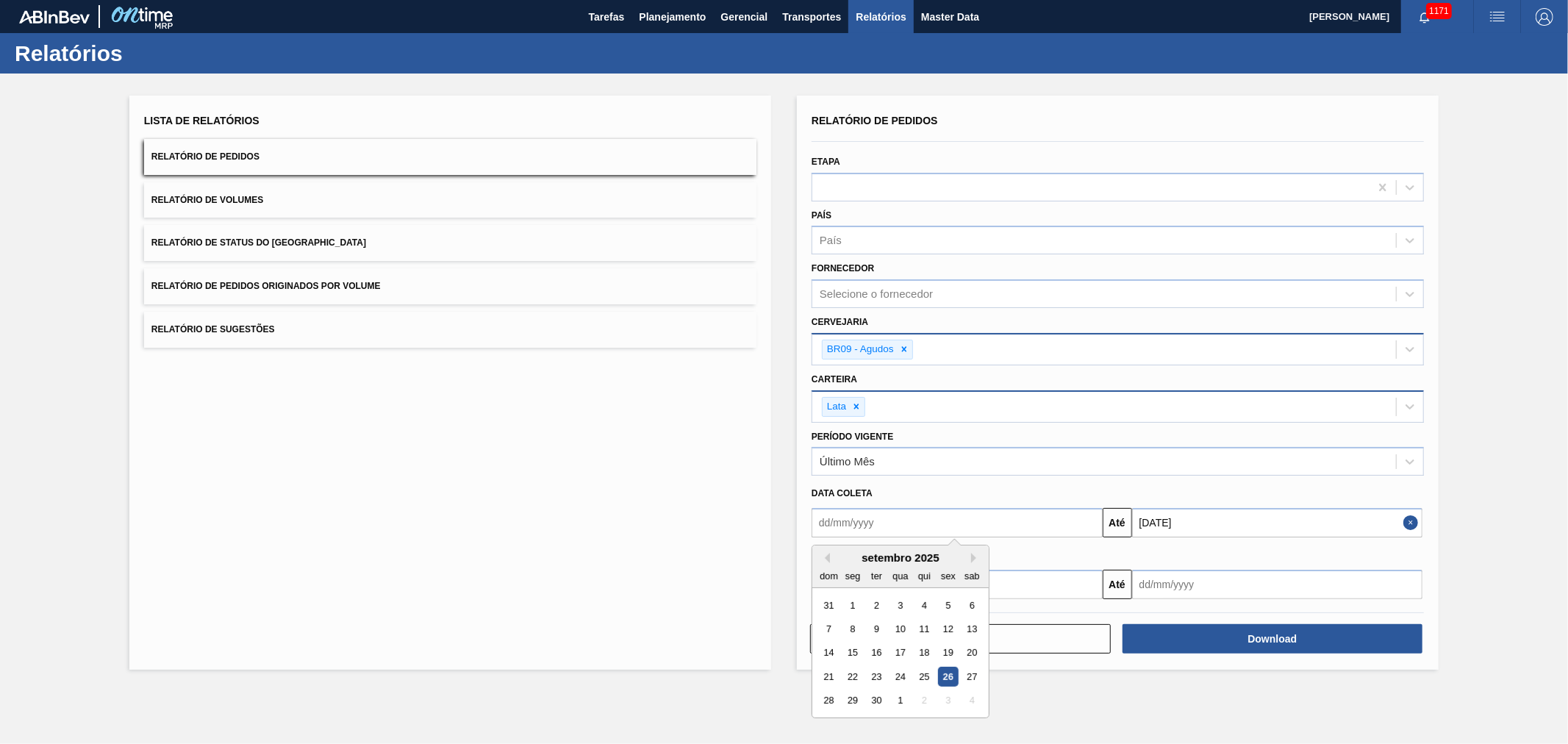
click at [1023, 519] on input "text" at bounding box center [957, 523] width 291 height 29
click at [881, 675] on div "23" at bounding box center [877, 677] width 19 height 19
type input "[DATE]"
click at [682, 20] on span "Planejamento" at bounding box center [672, 17] width 67 height 17
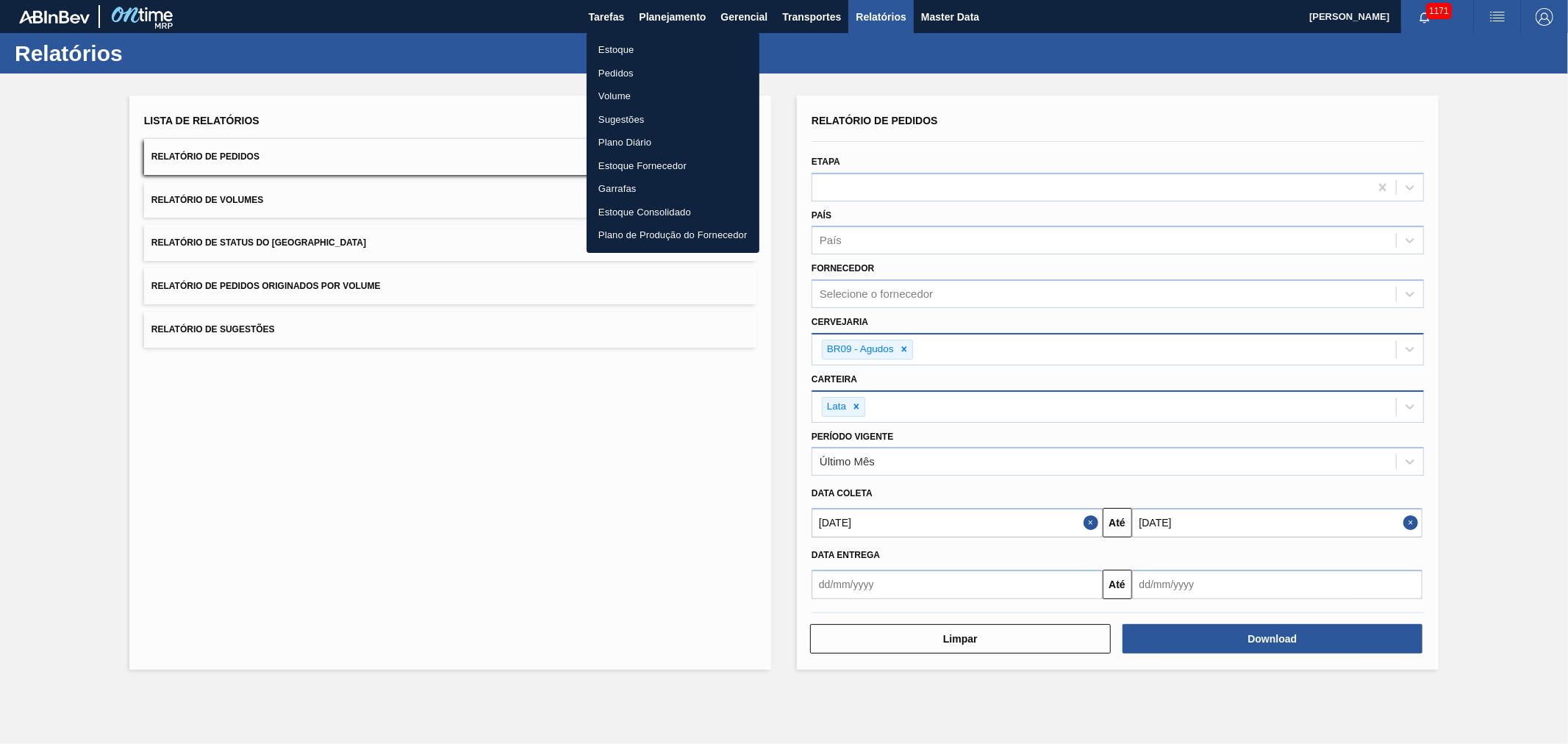
click at [622, 53] on li "Estoque" at bounding box center [673, 50] width 173 height 23
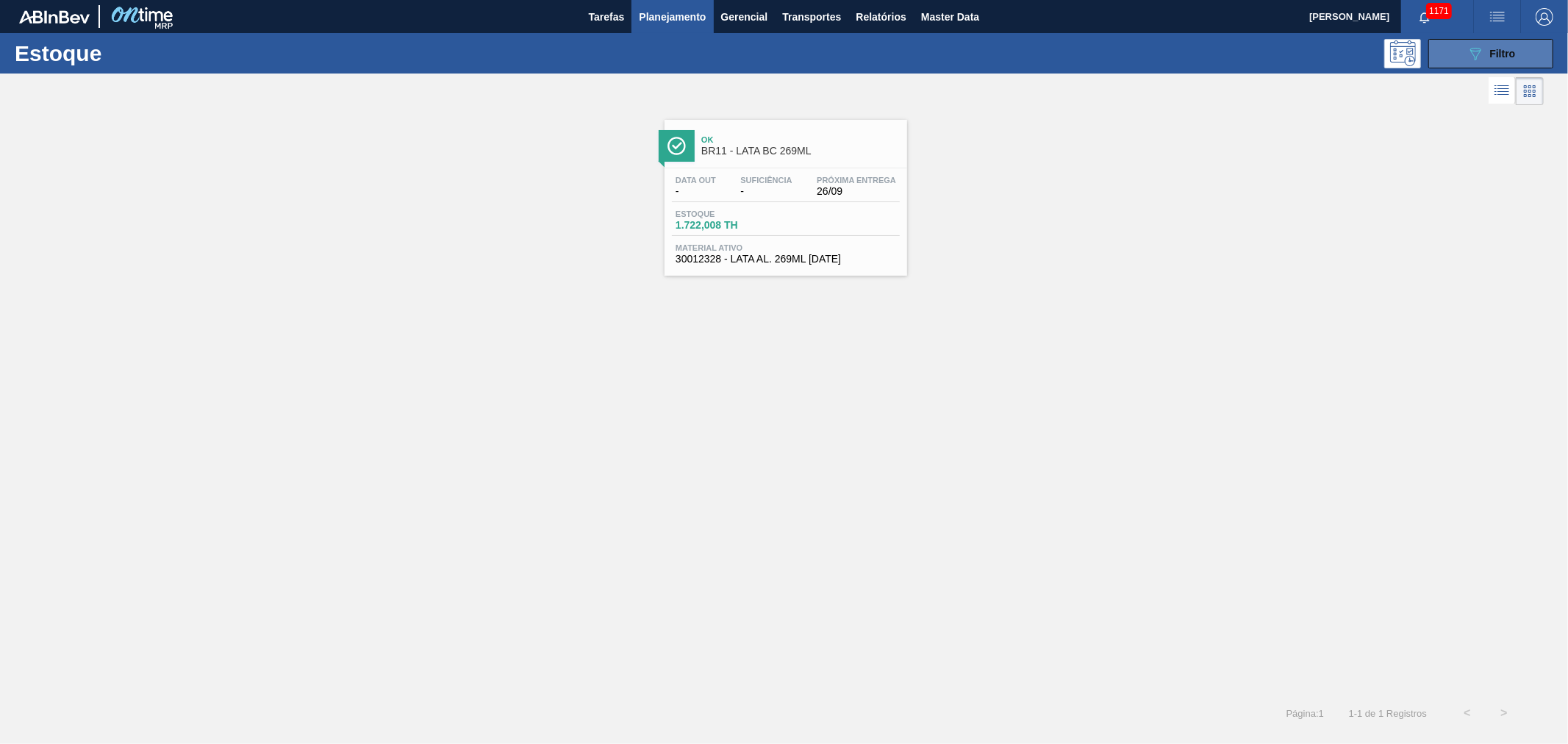
click at [1480, 41] on button "089F7B8B-B2A5-4AFE-B5C0-19BA573D28AC Filtro" at bounding box center [1490, 53] width 125 height 29
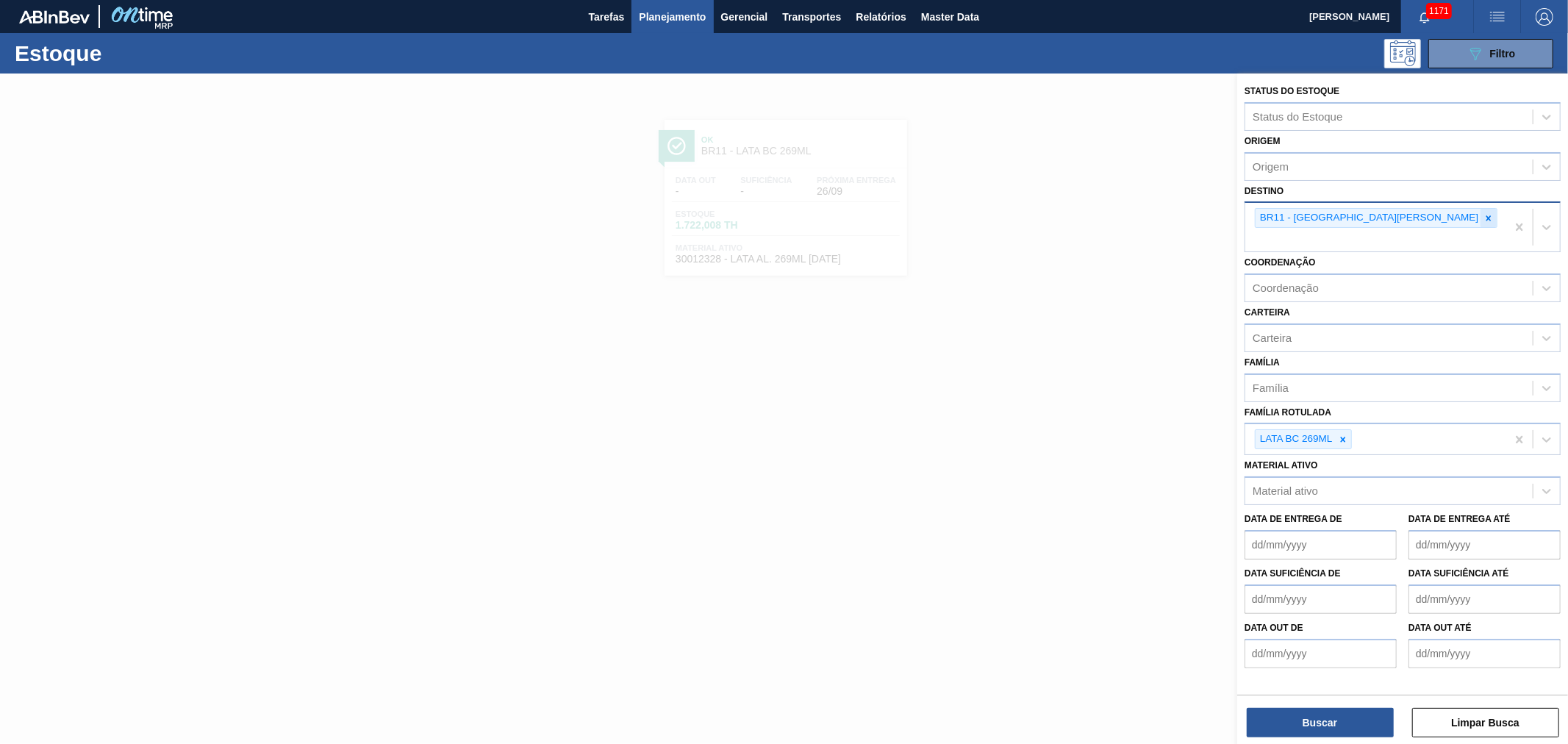
click at [1484, 214] on icon at bounding box center [1488, 219] width 11 height 11
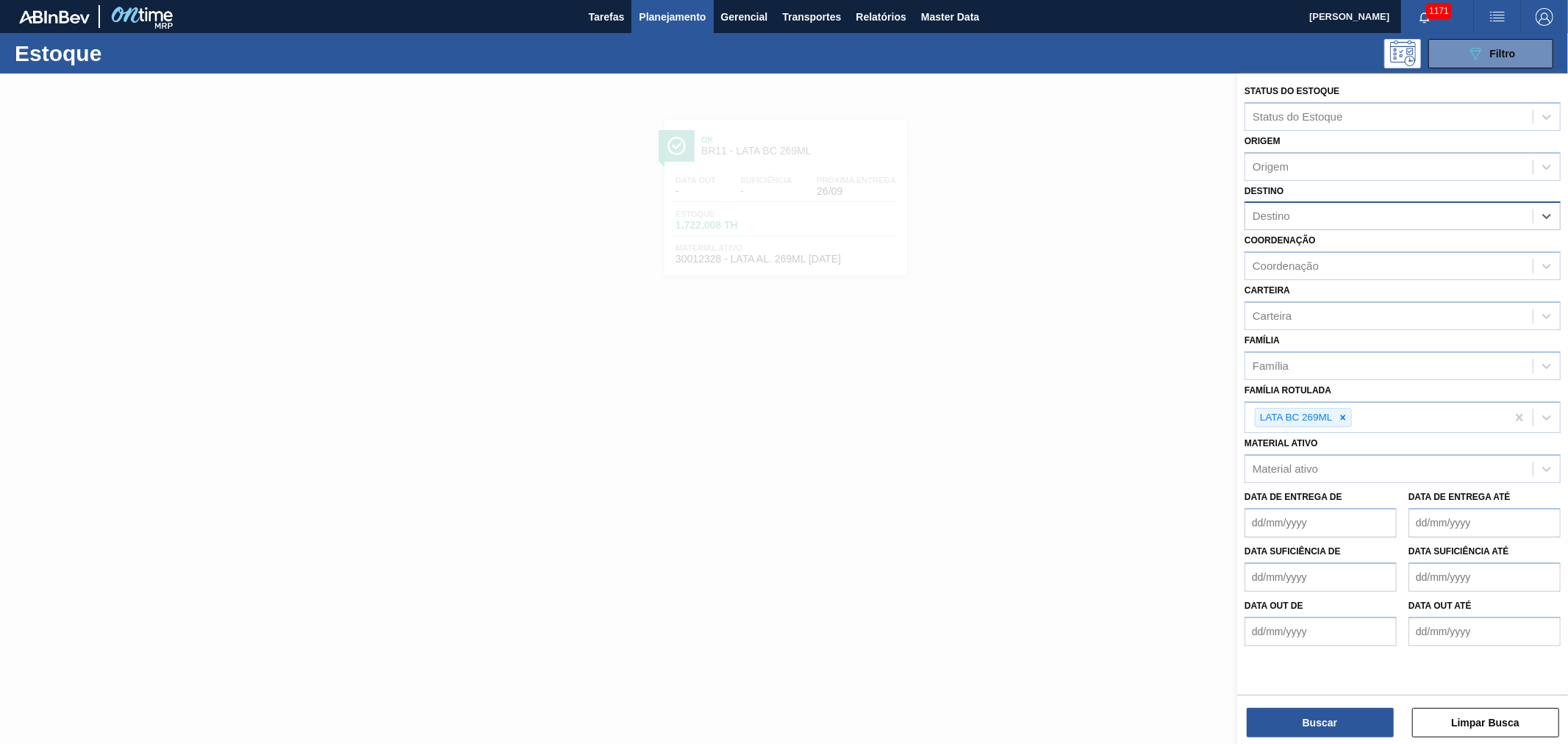
click at [1344, 217] on div "Destino" at bounding box center [1389, 217] width 287 height 21
type input "agudo"
click at [1319, 253] on div "BR09 - Agudos" at bounding box center [1403, 253] width 317 height 27
click at [1347, 422] on icon at bounding box center [1343, 422] width 11 height 11
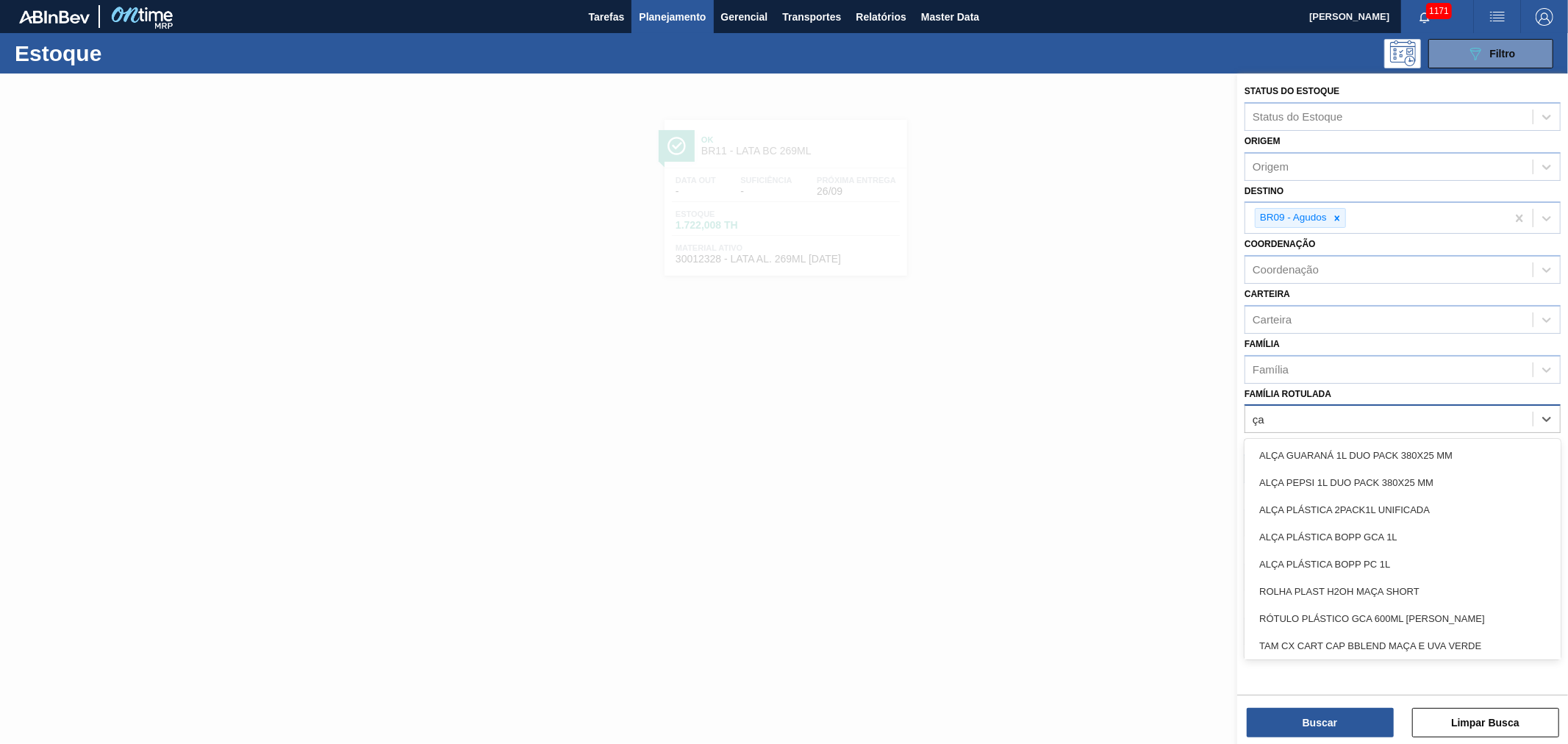
type Rotulada "ç"
type Rotulada "lata bc 350"
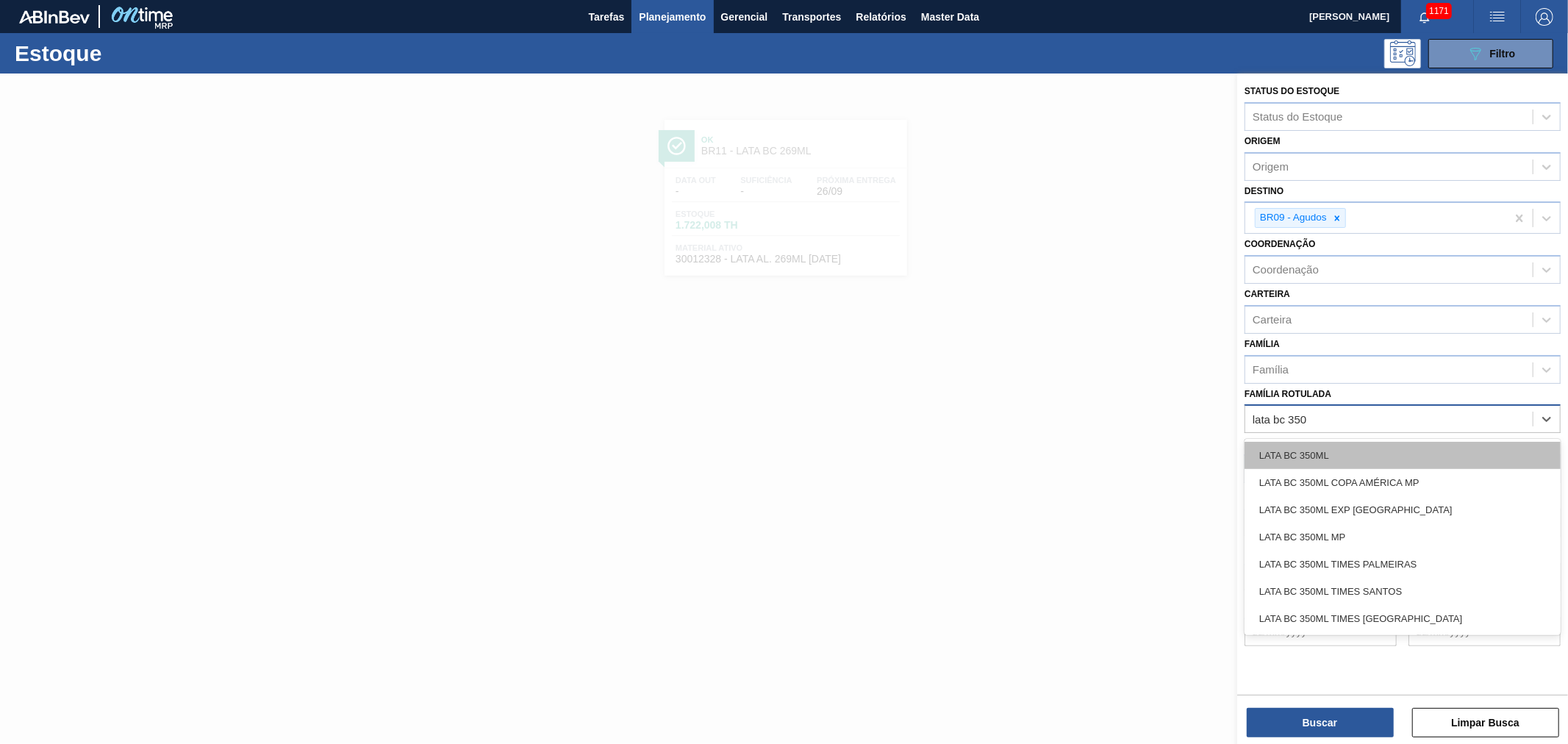
click at [1341, 449] on div "LATA BC 350ML" at bounding box center [1403, 456] width 317 height 27
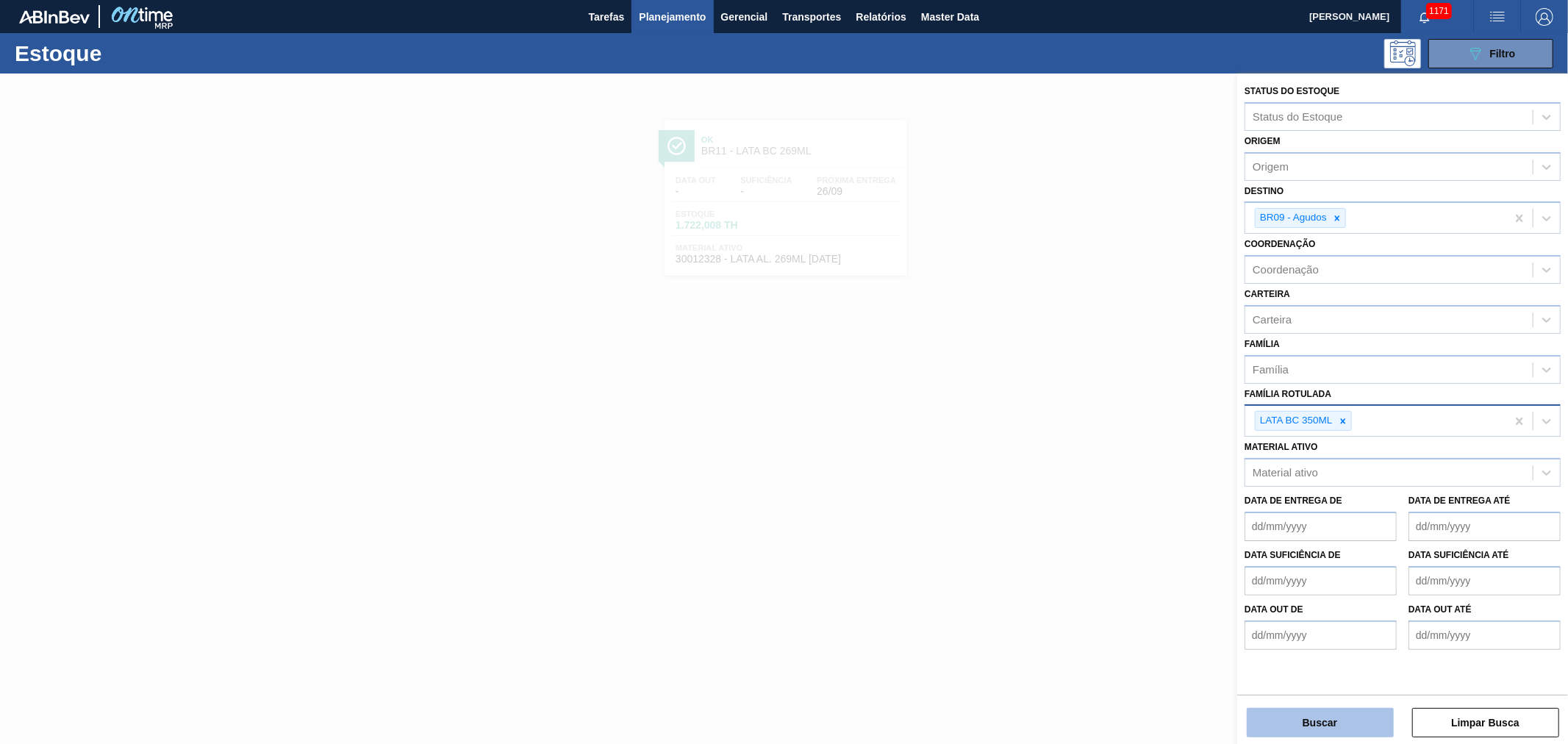
click at [1325, 712] on button "Buscar" at bounding box center [1319, 723] width 147 height 29
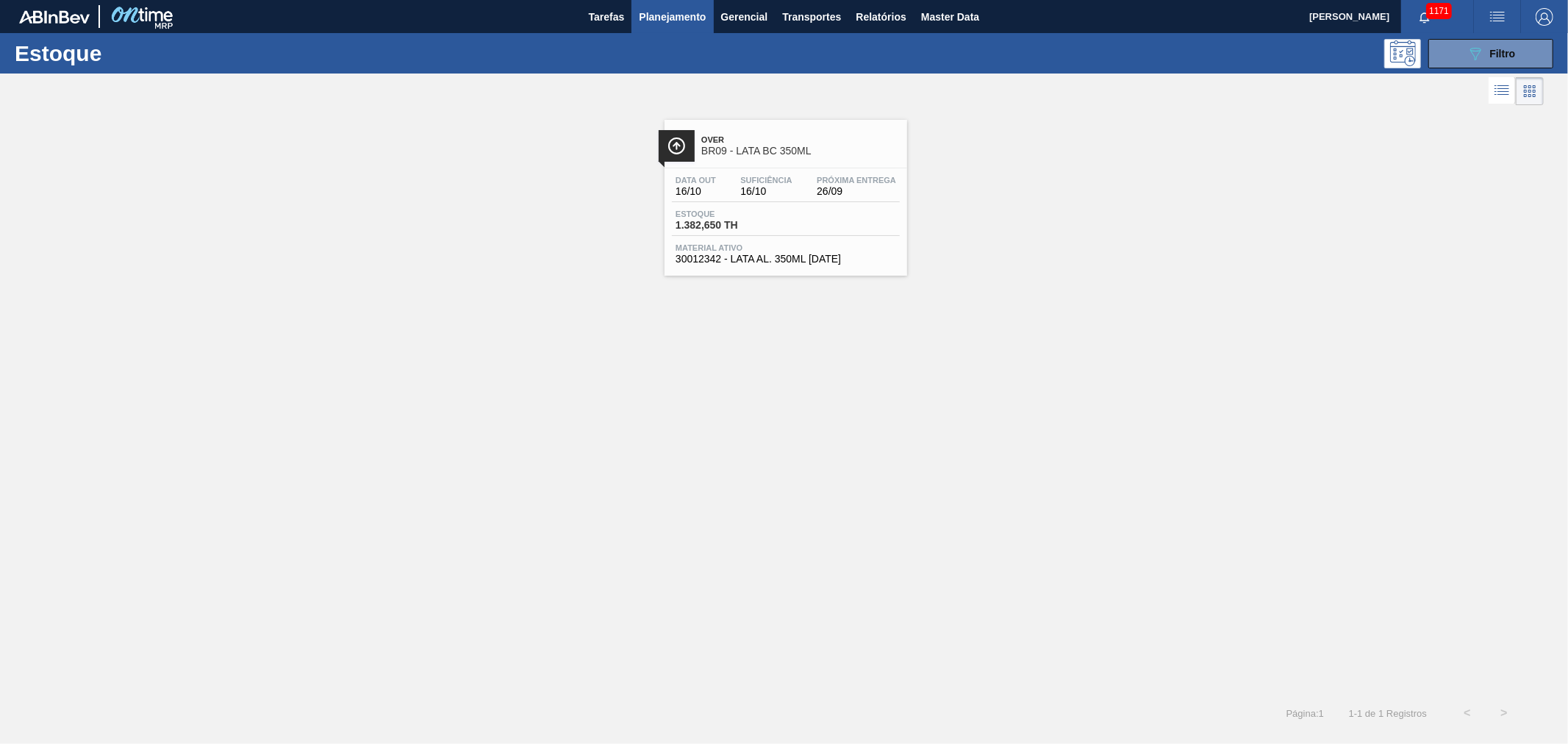
click at [747, 146] on span "BR09 - LATA BC 350ML" at bounding box center [800, 151] width 198 height 11
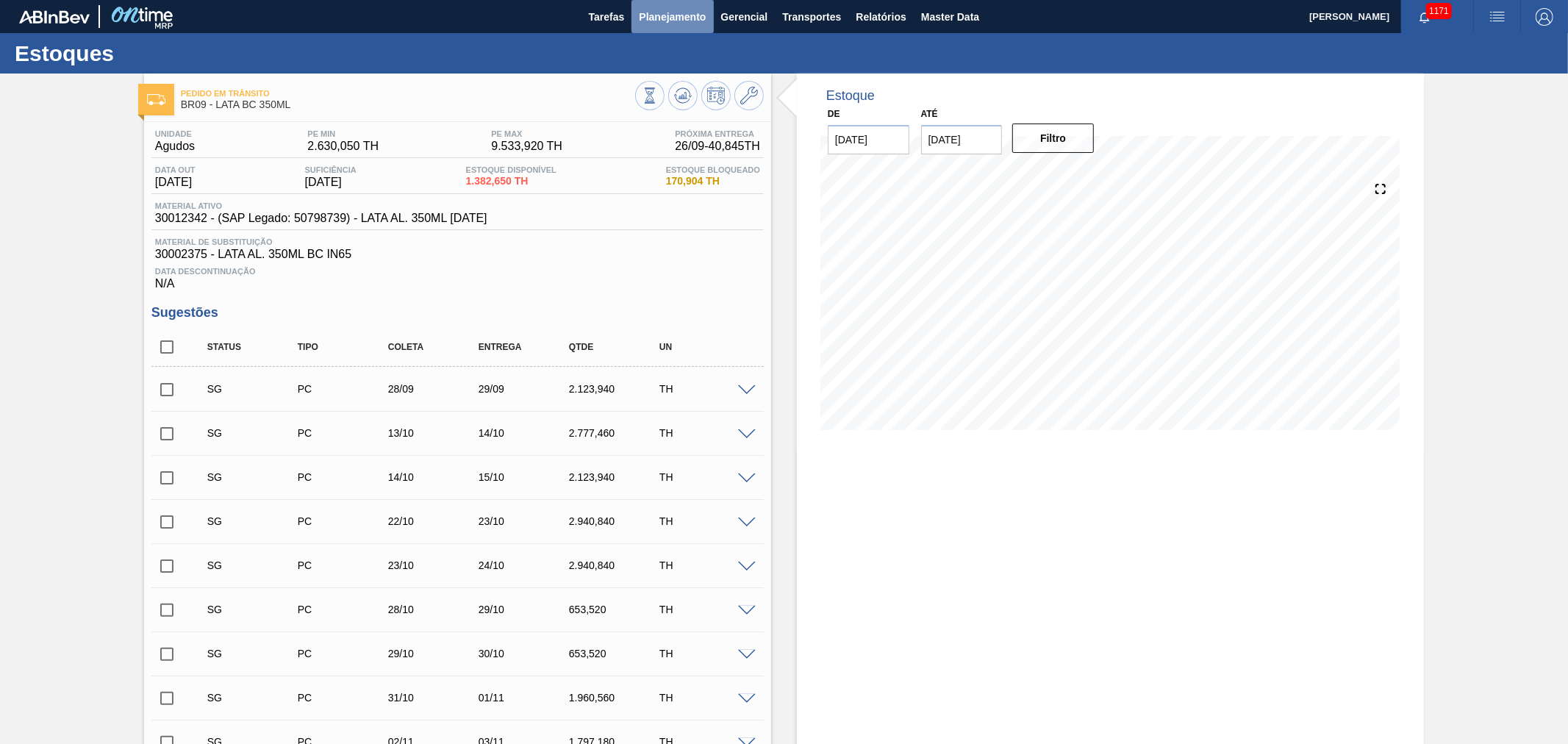
click at [684, 17] on span "Planejamento" at bounding box center [672, 17] width 67 height 17
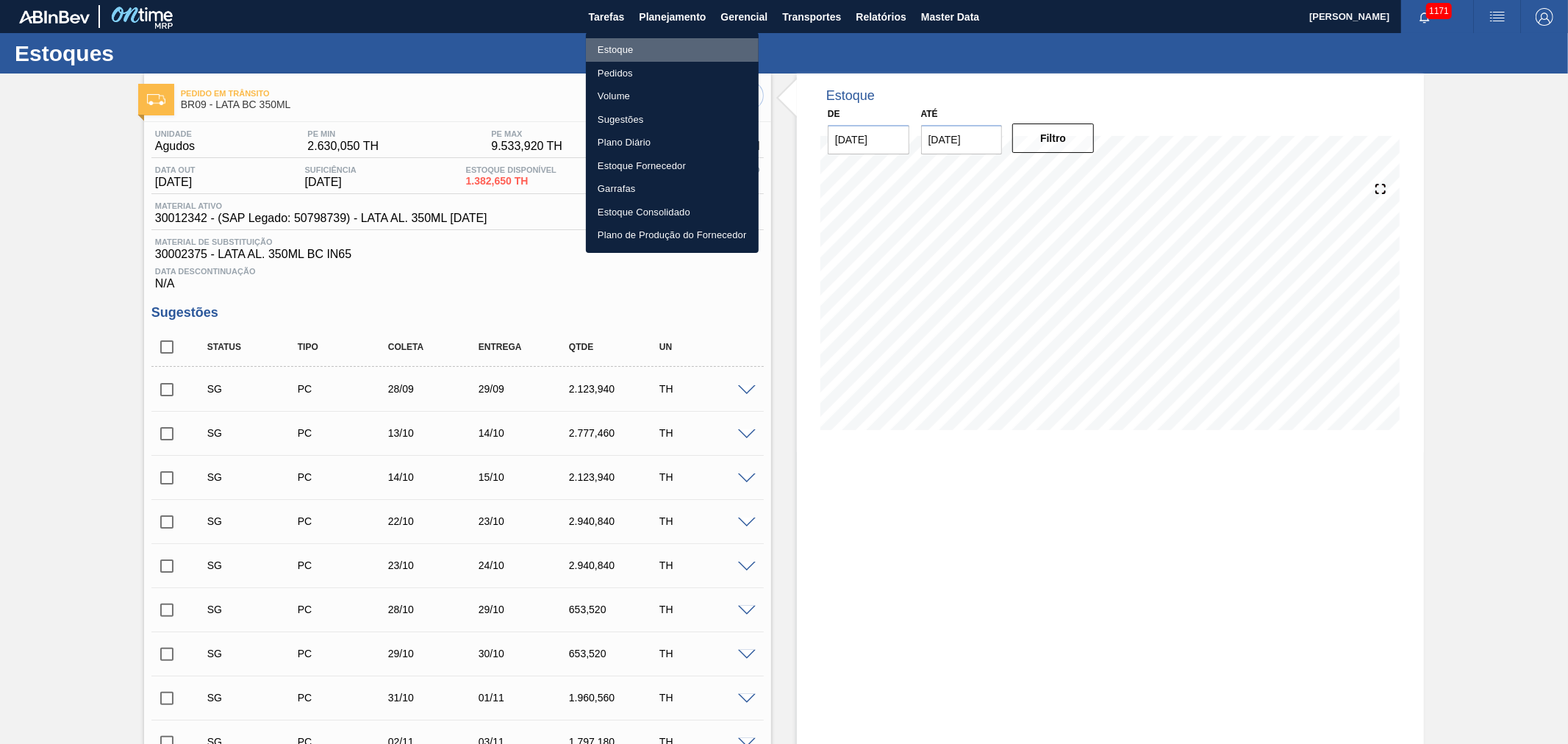
click at [629, 53] on li "Estoque" at bounding box center [673, 50] width 173 height 23
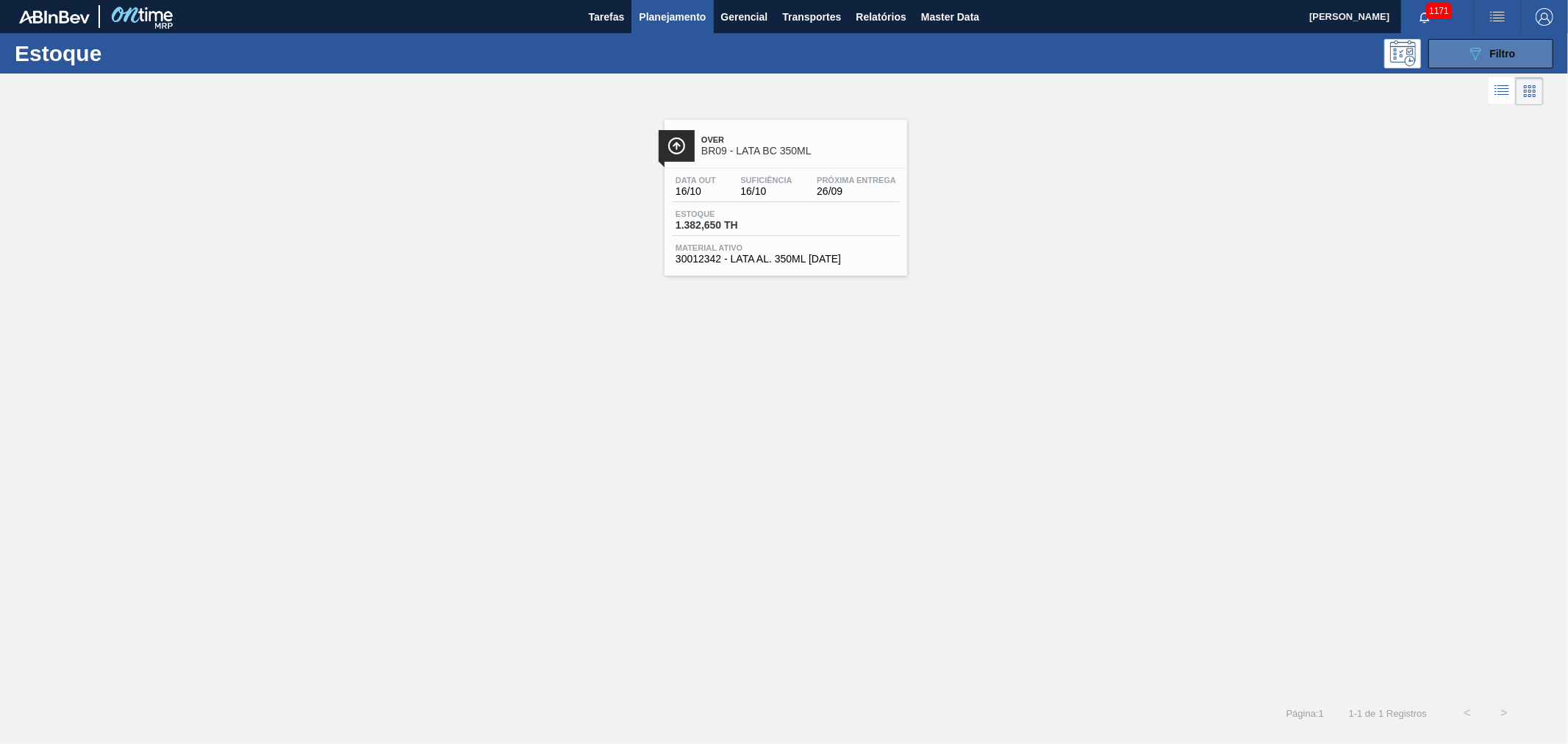
click at [1475, 57] on icon at bounding box center [1476, 53] width 11 height 13
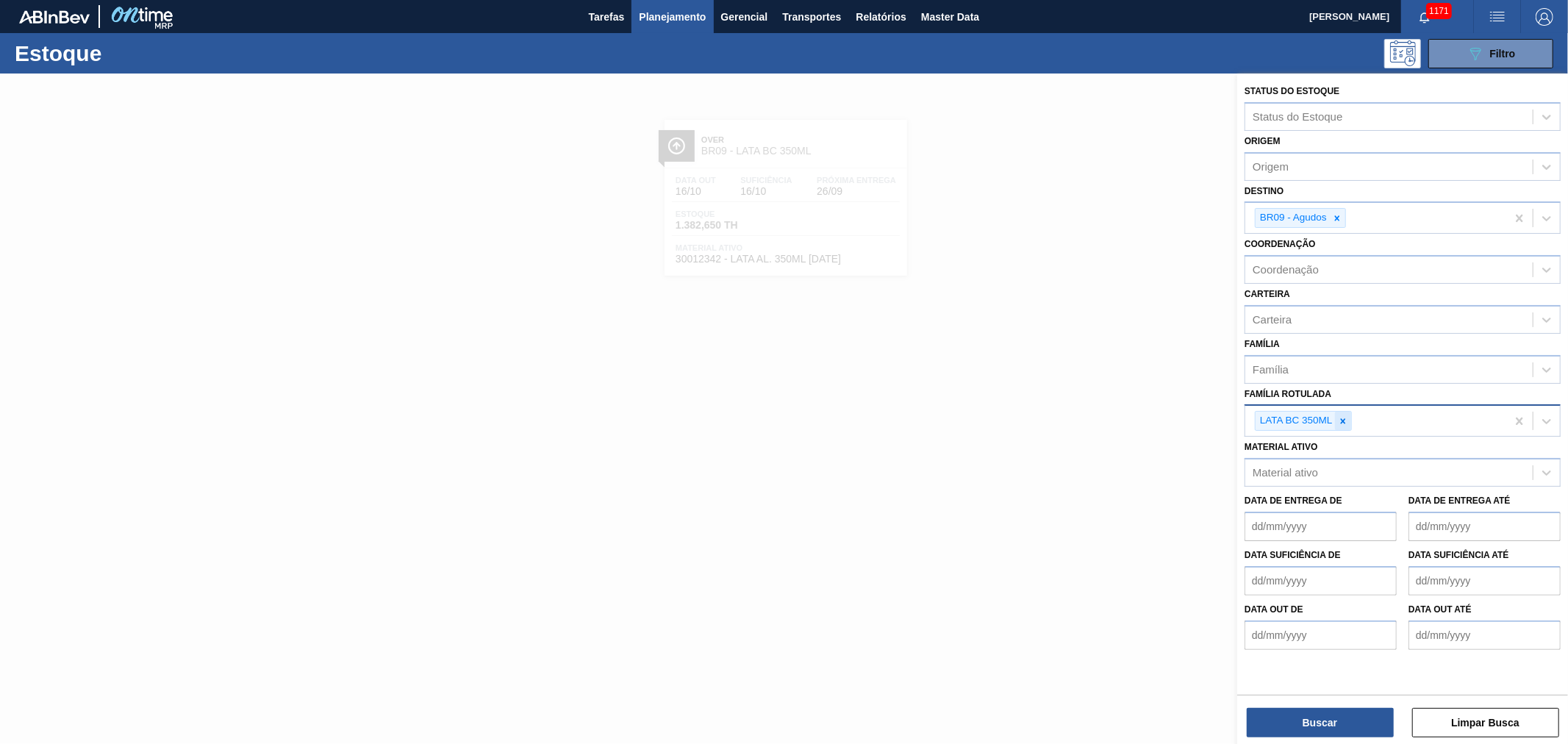
click at [1347, 420] on icon at bounding box center [1343, 422] width 11 height 11
paste Rotulada "LATA BUD 350ML SLEEK"
type Rotulada "LATA BUD 350ML SLEEK"
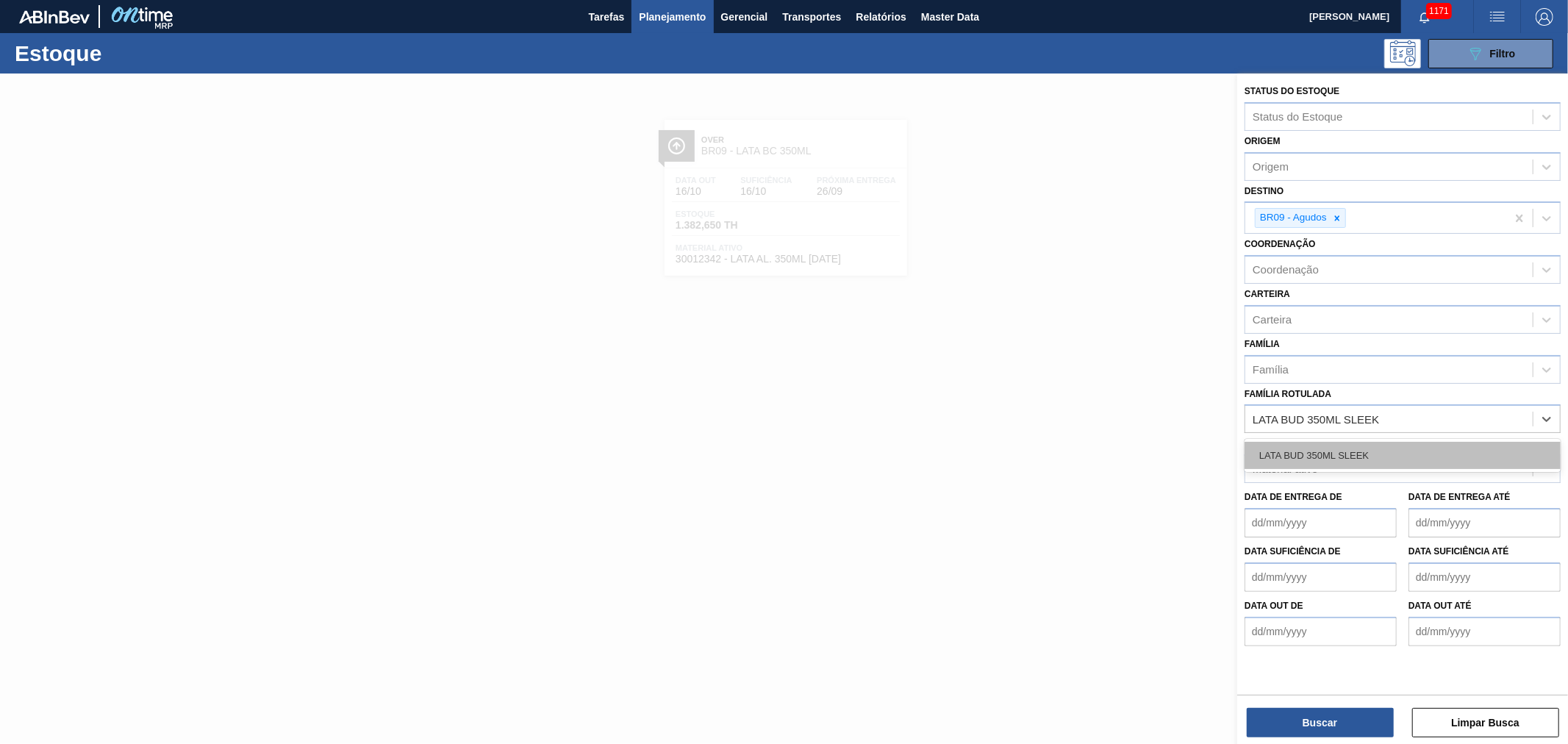
click at [1341, 457] on div "LATA BUD 350ML SLEEK" at bounding box center [1403, 456] width 317 height 27
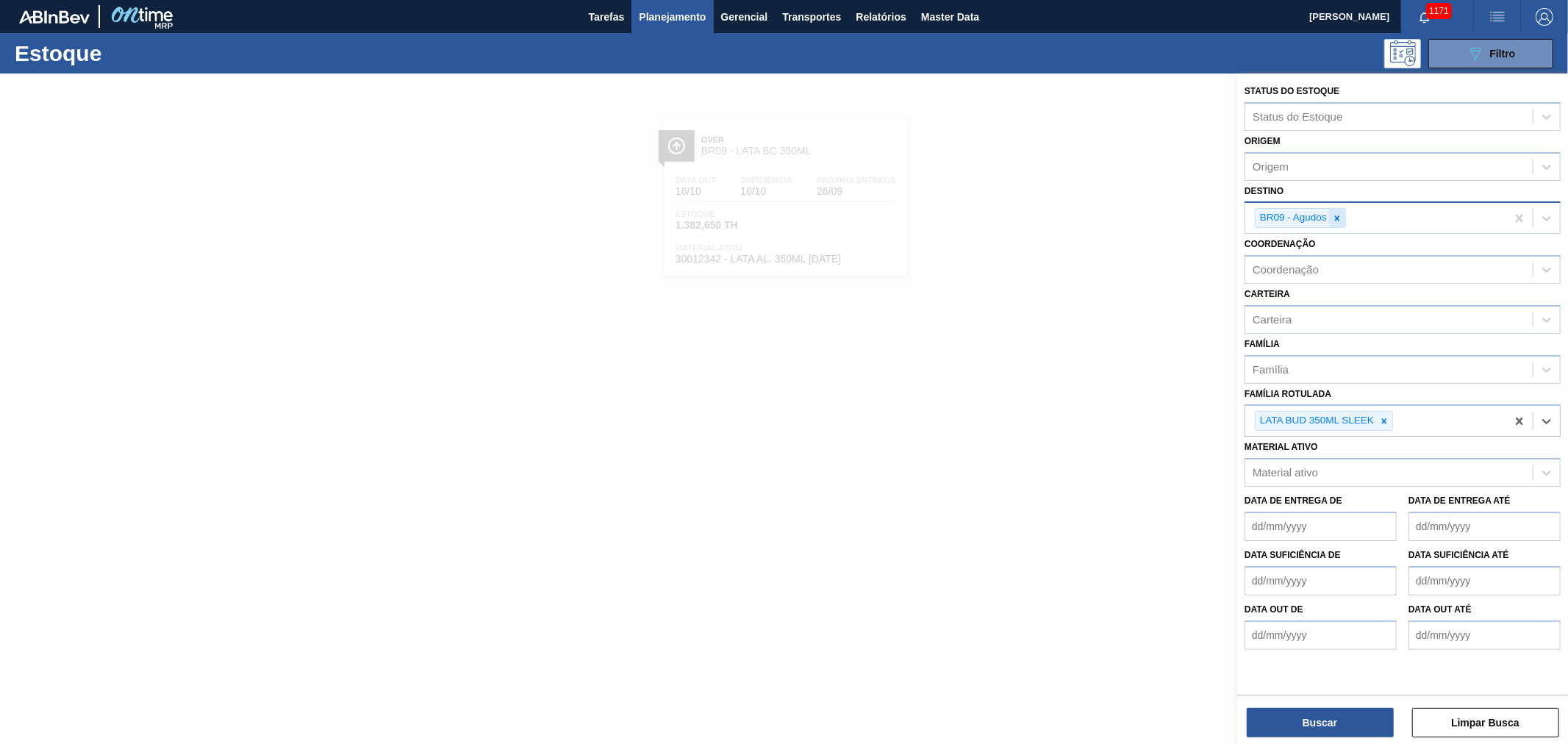
click at [1338, 220] on icon at bounding box center [1337, 219] width 11 height 11
click at [1347, 218] on div "Destino" at bounding box center [1389, 217] width 287 height 21
type input "aqui"
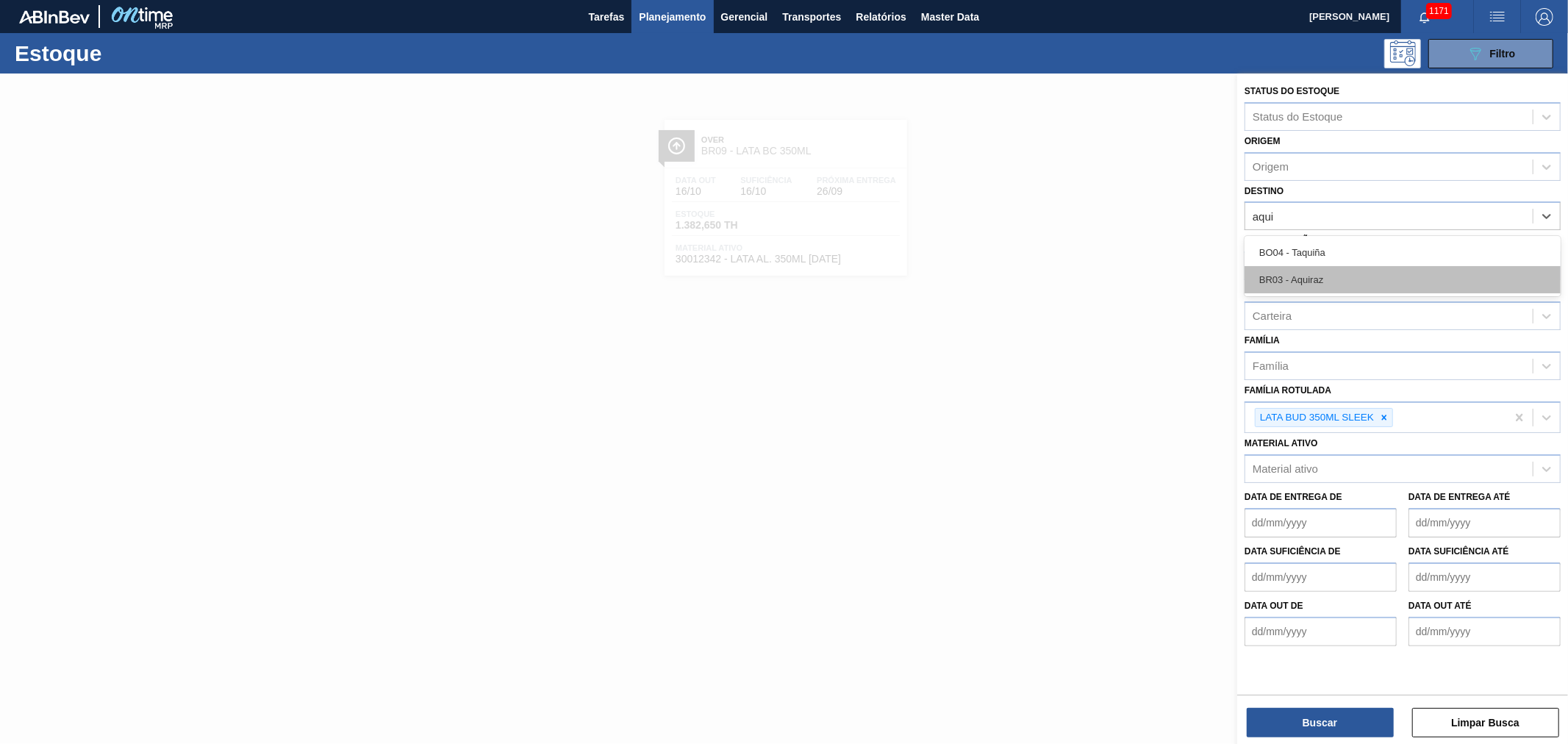
click at [1318, 272] on div "BR03 - Aquiraz" at bounding box center [1403, 280] width 317 height 27
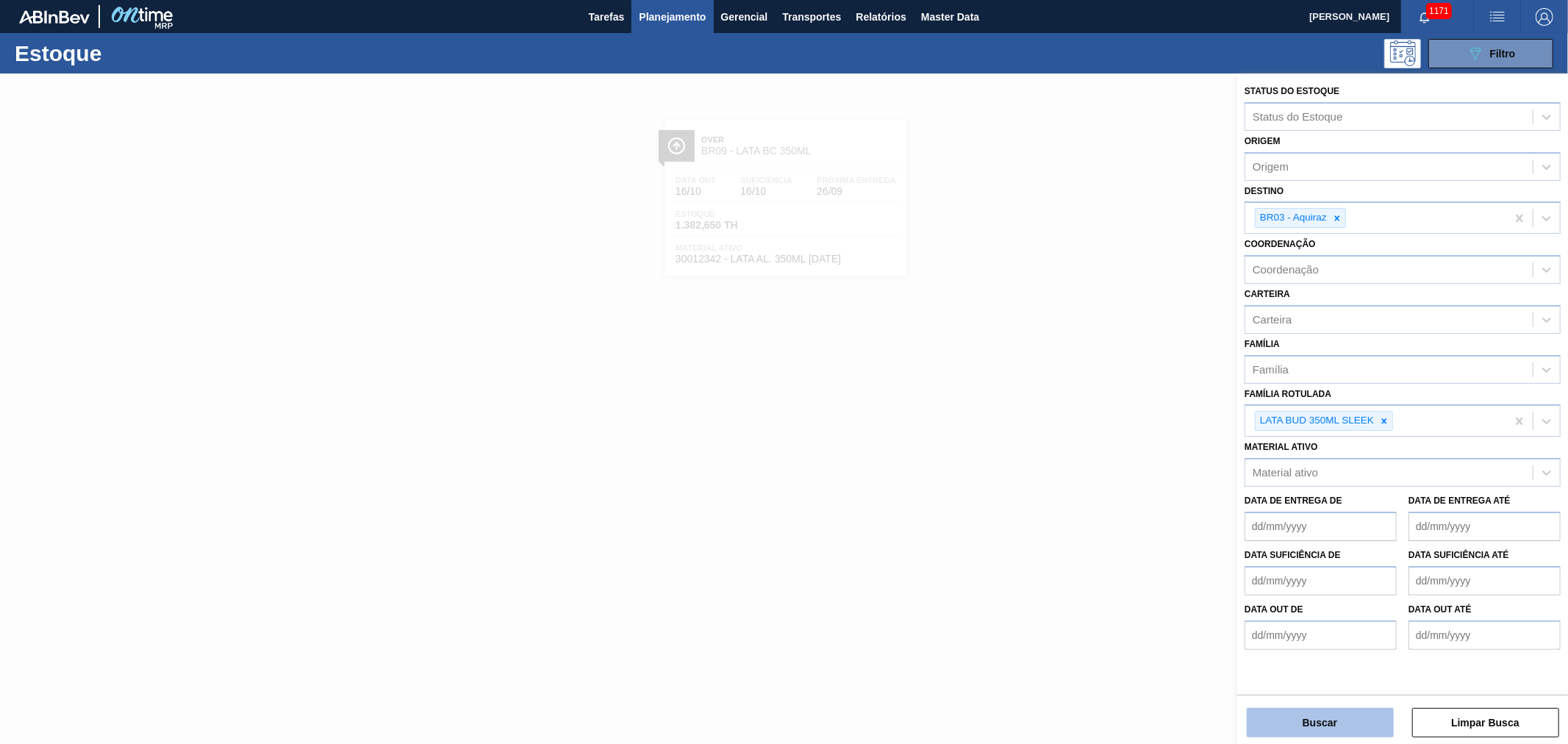
click at [1326, 728] on button "Buscar" at bounding box center [1319, 723] width 147 height 29
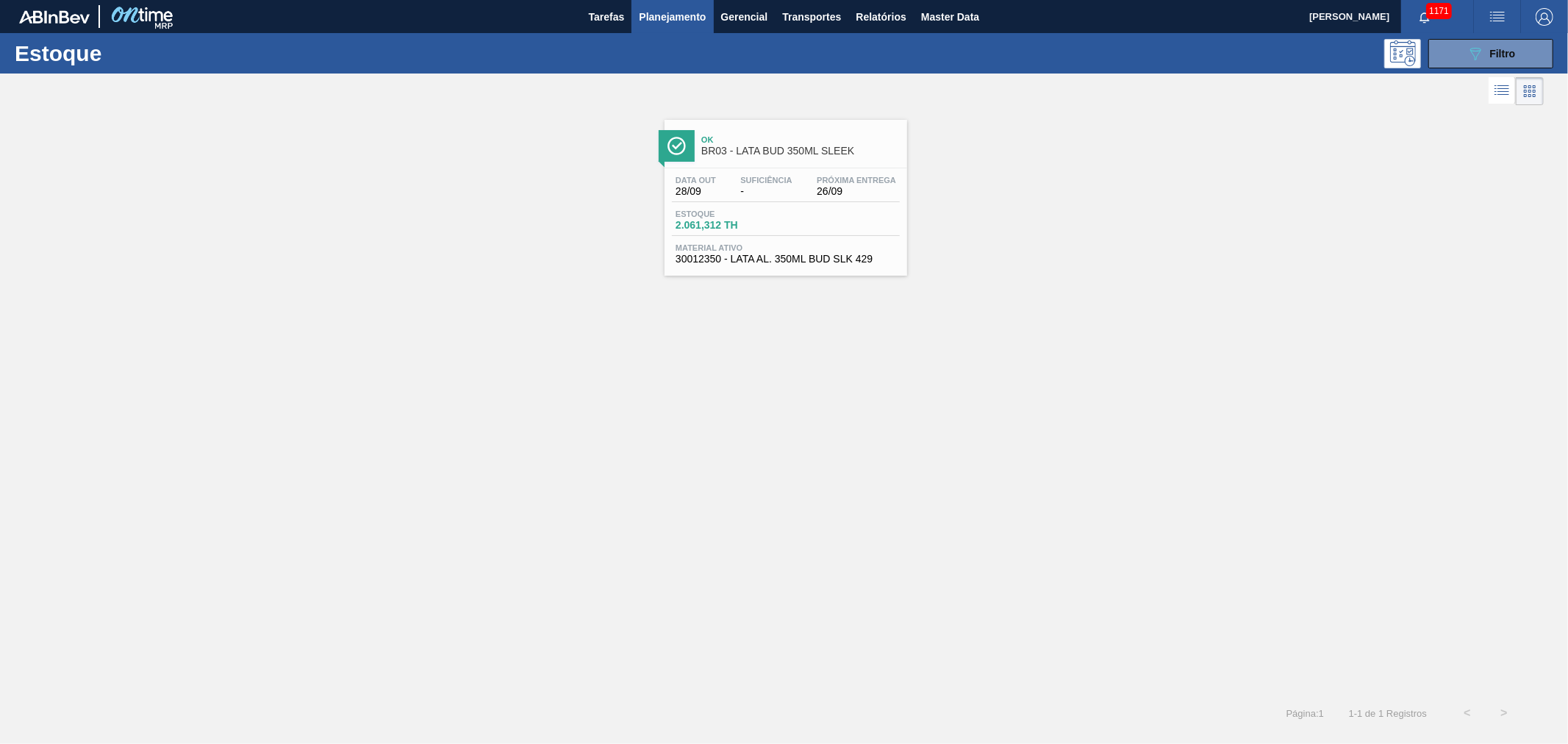
click at [796, 152] on span "BR03 - LATA BUD 350ML SLEEK" at bounding box center [800, 151] width 198 height 11
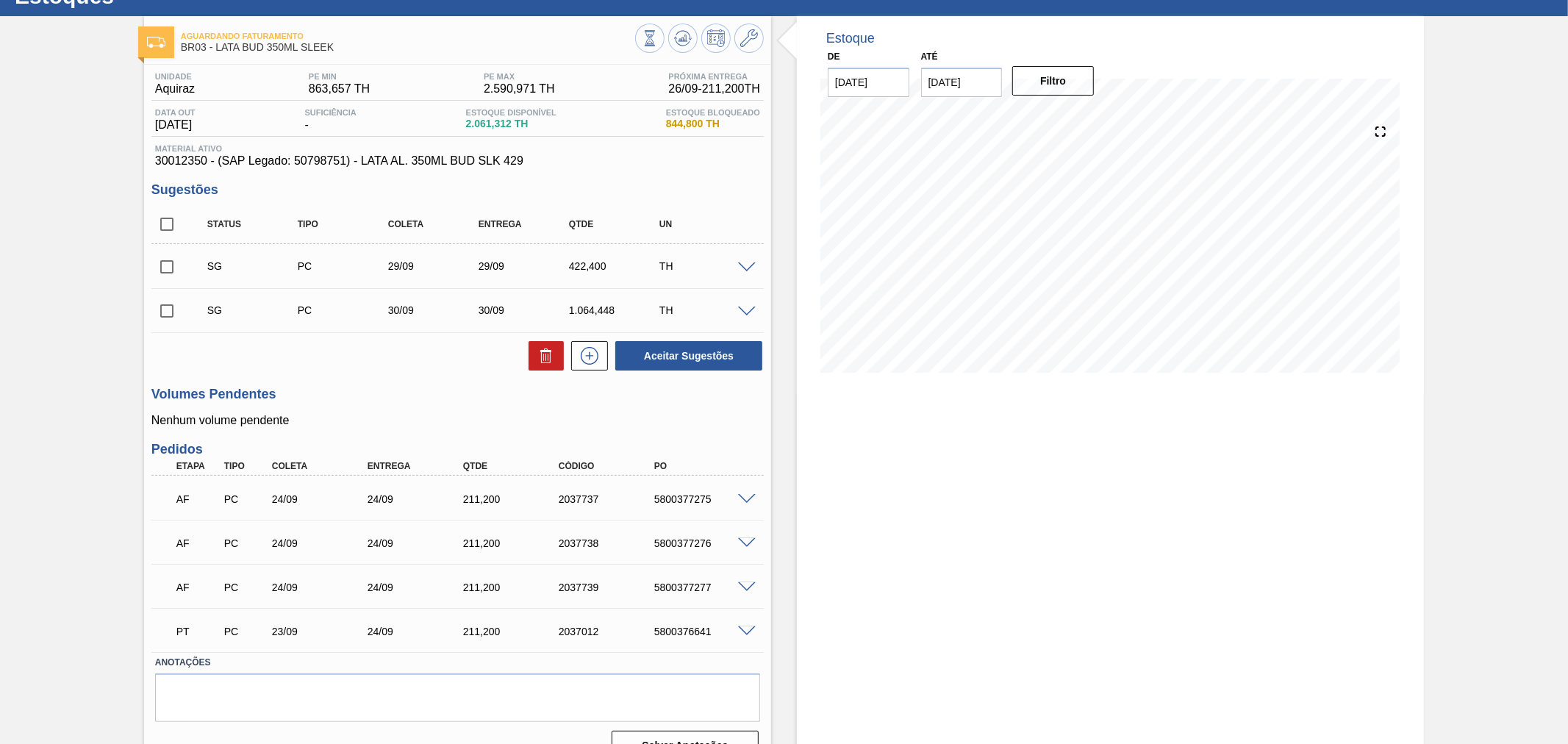
scroll to position [85, 0]
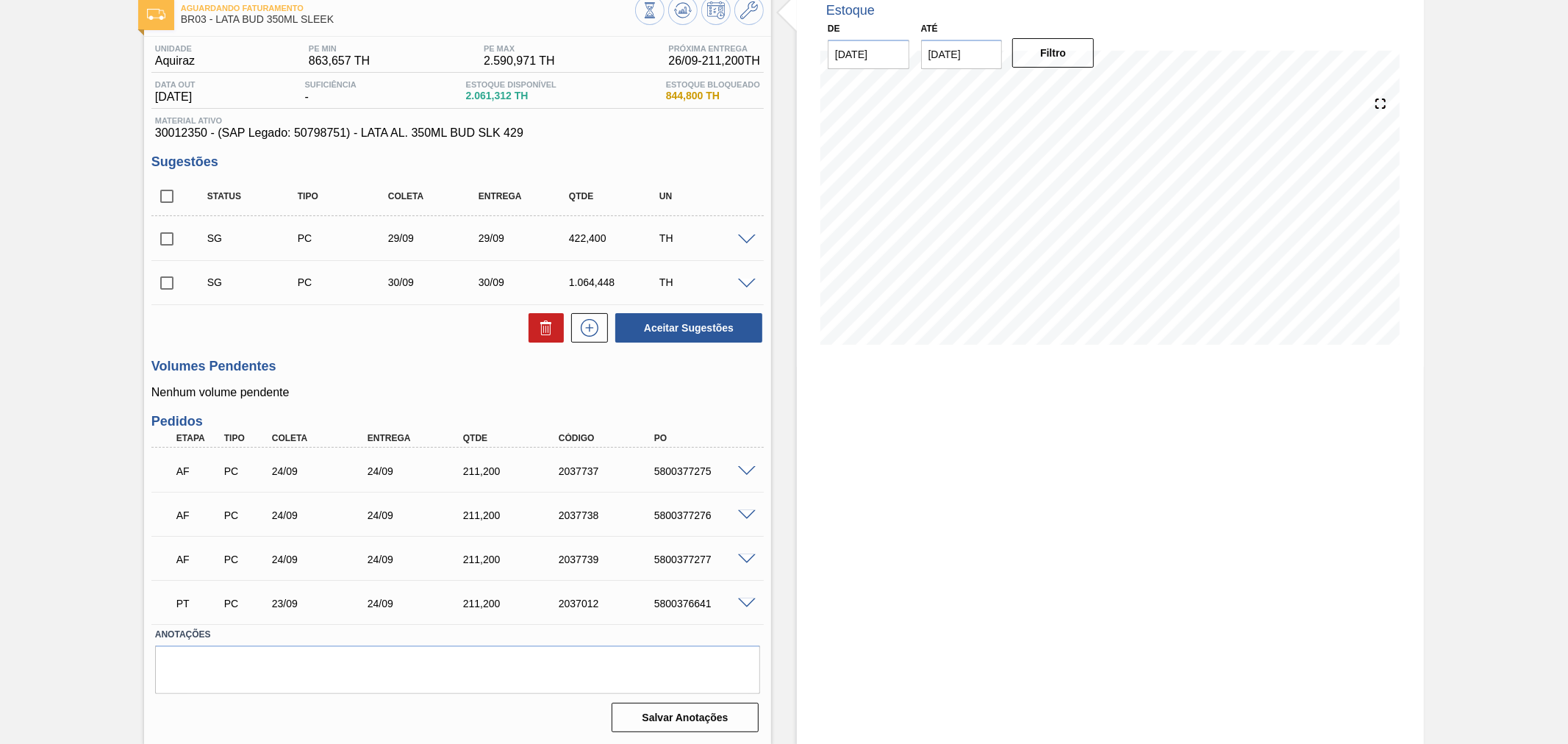
click at [731, 607] on div "5800376641" at bounding box center [704, 604] width 108 height 12
click at [743, 603] on span at bounding box center [747, 603] width 17 height 11
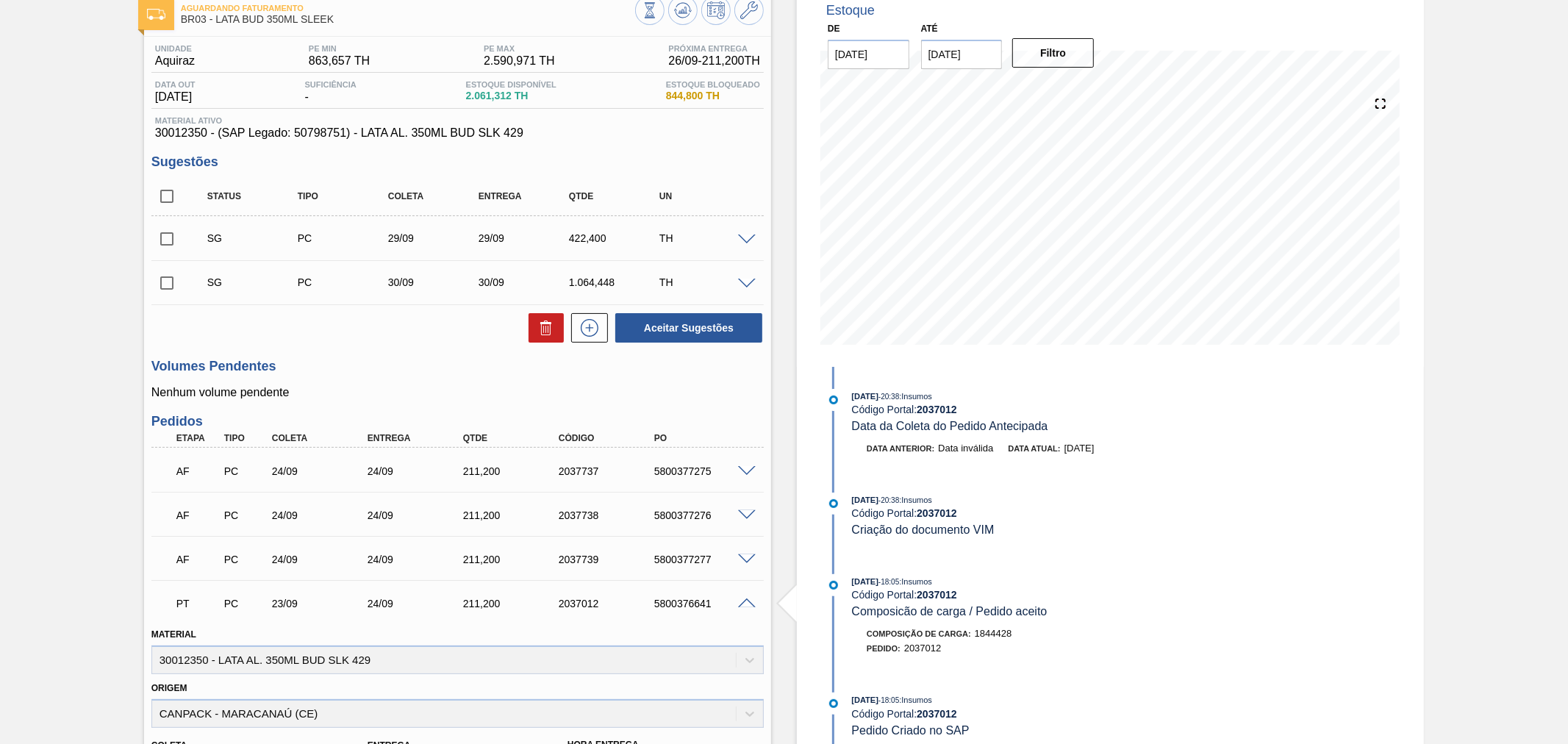
click at [744, 558] on span at bounding box center [747, 559] width 17 height 11
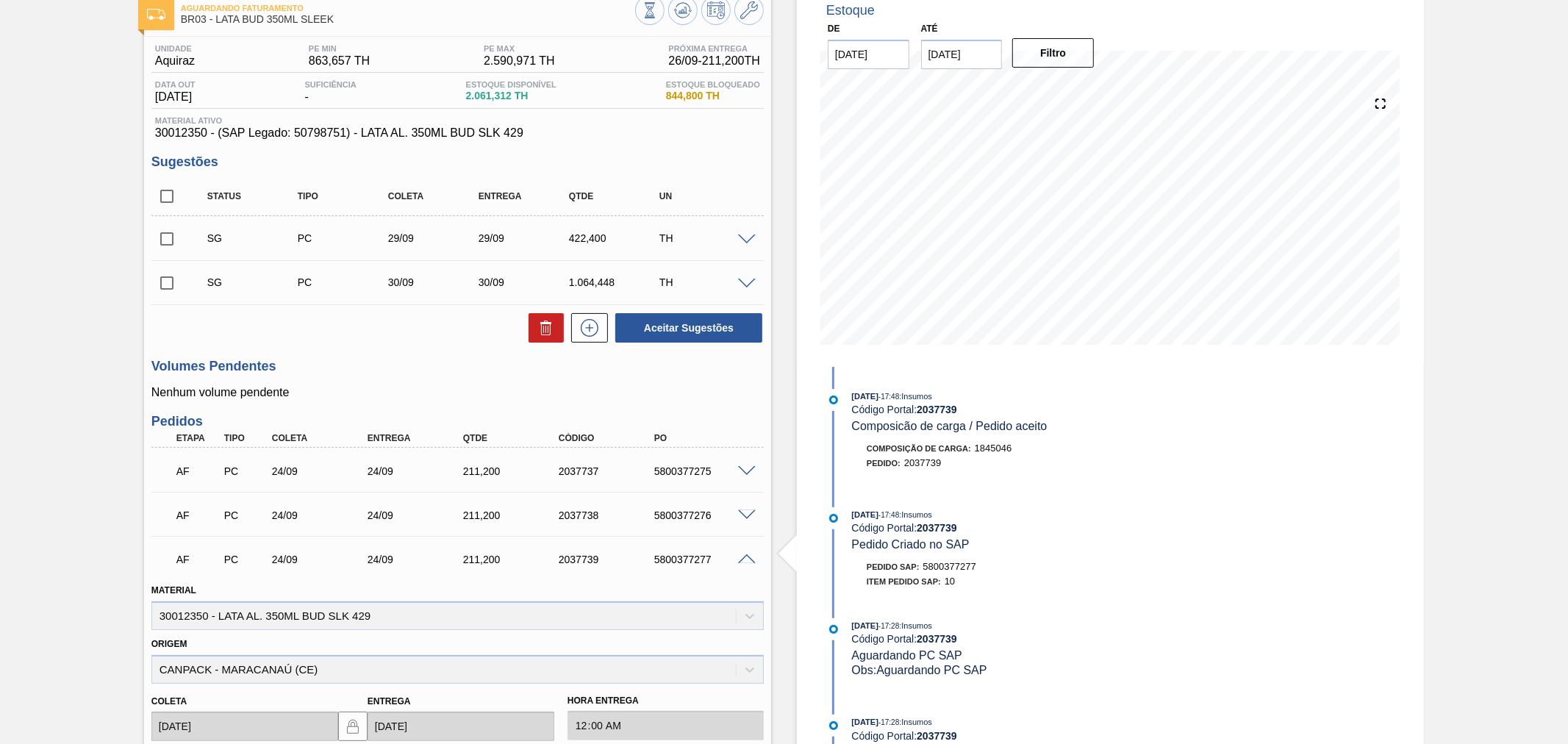
click at [746, 517] on span at bounding box center [747, 516] width 17 height 11
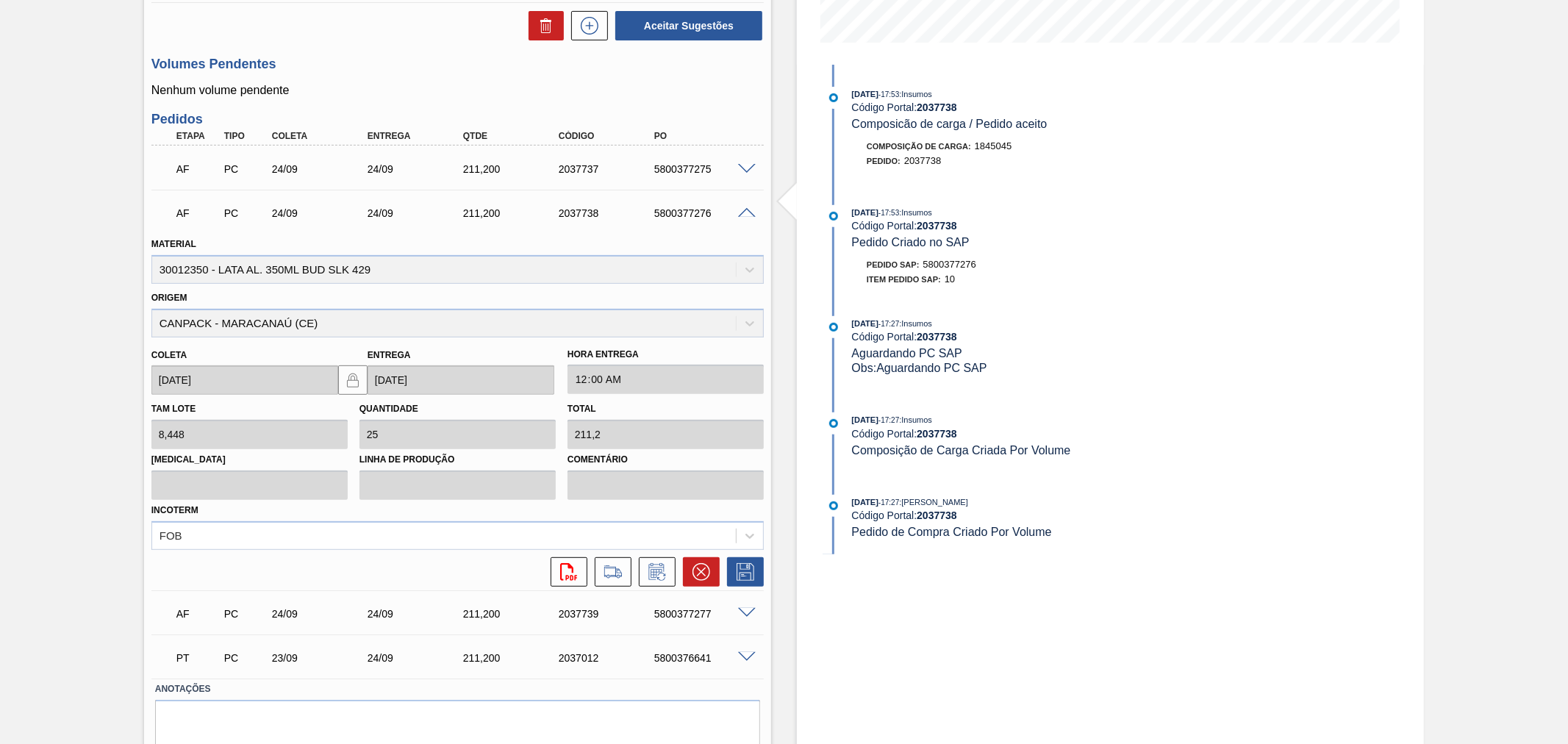
scroll to position [440, 0]
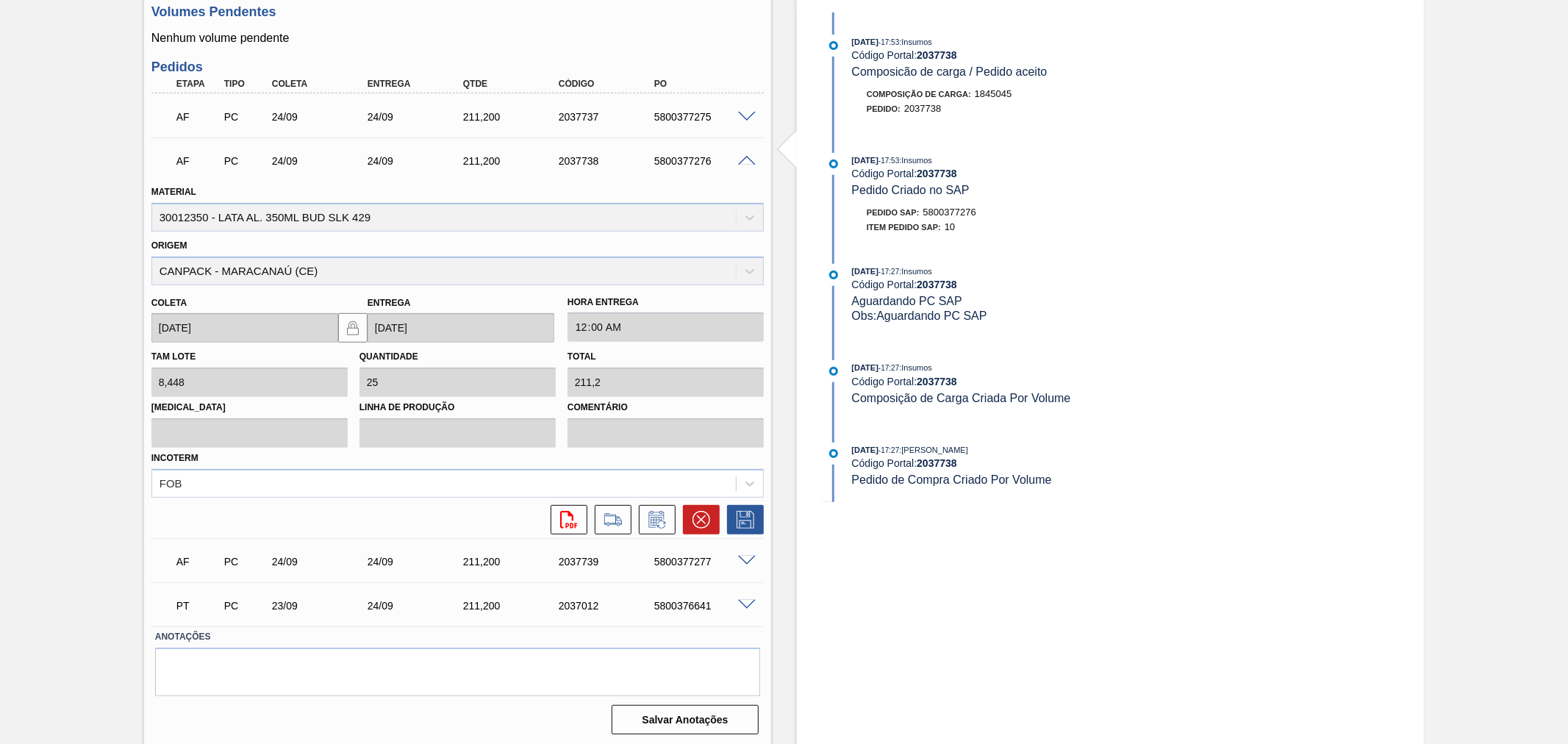
click at [745, 600] on span at bounding box center [747, 605] width 17 height 11
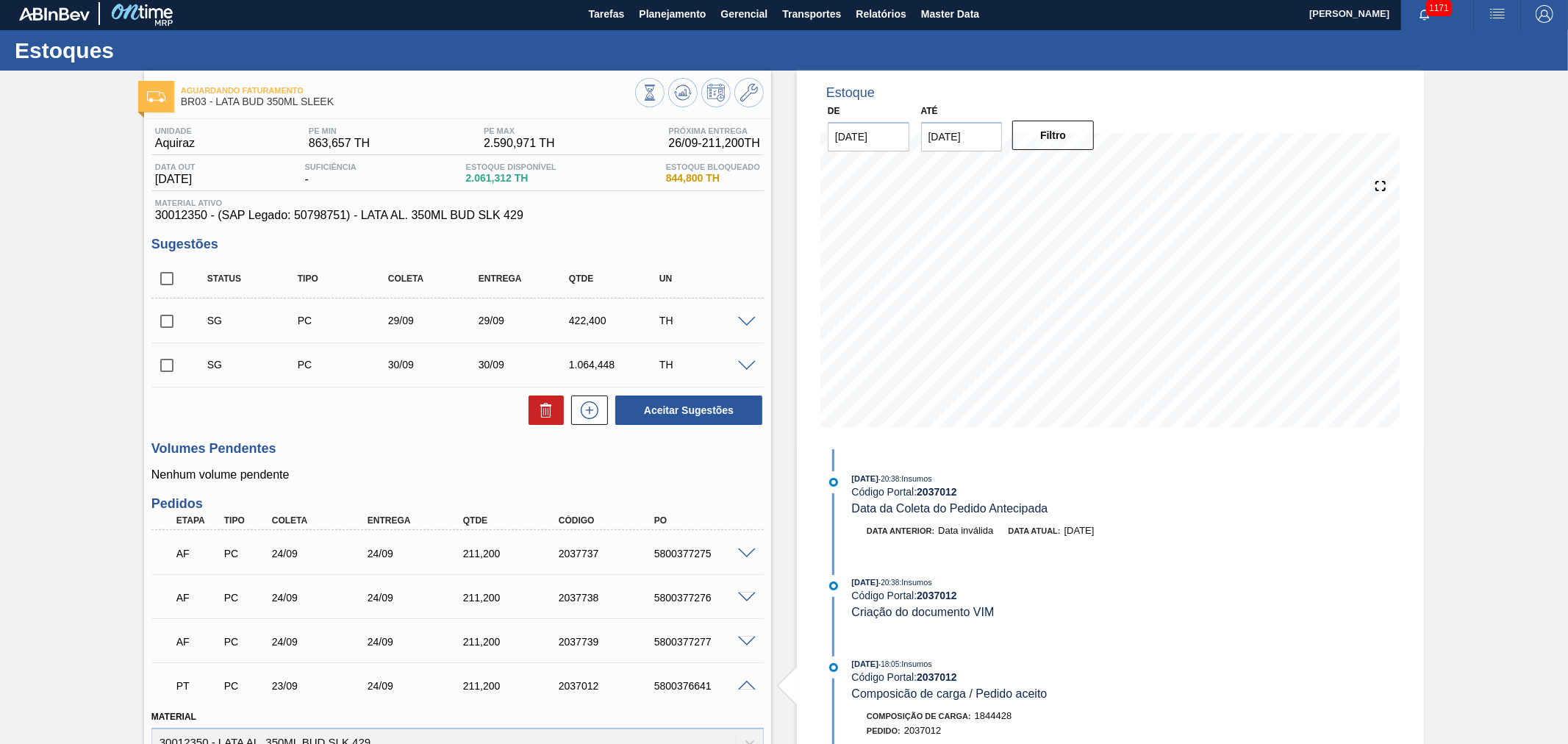
scroll to position [0, 0]
